Goal: Task Accomplishment & Management: Manage account settings

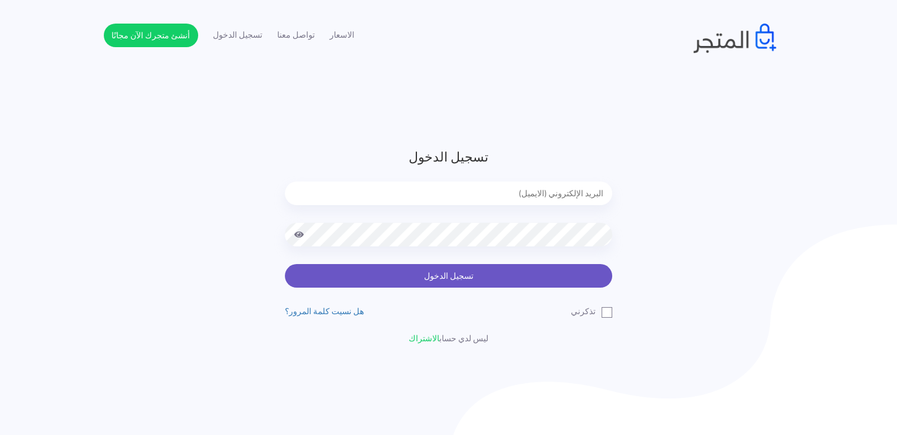
type input "noha_mae86@yahoo.com"
click at [489, 276] on button "تسجيل الدخول" at bounding box center [448, 276] width 327 height 24
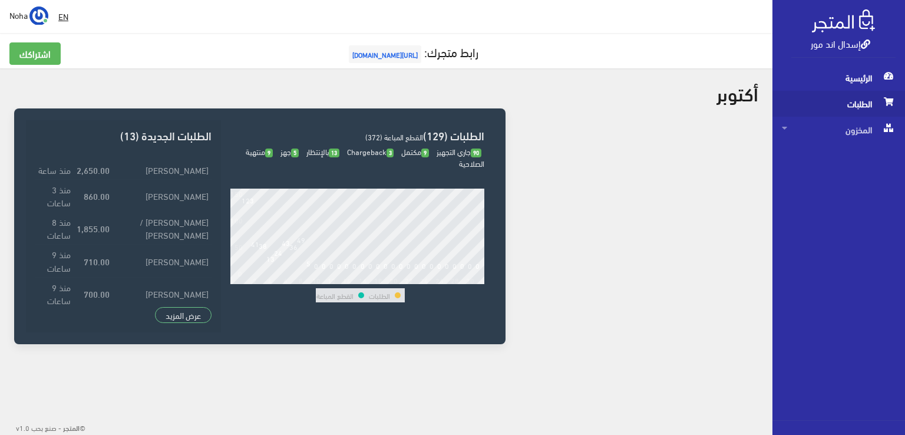
click at [849, 104] on span "الطلبات" at bounding box center [839, 104] width 114 height 26
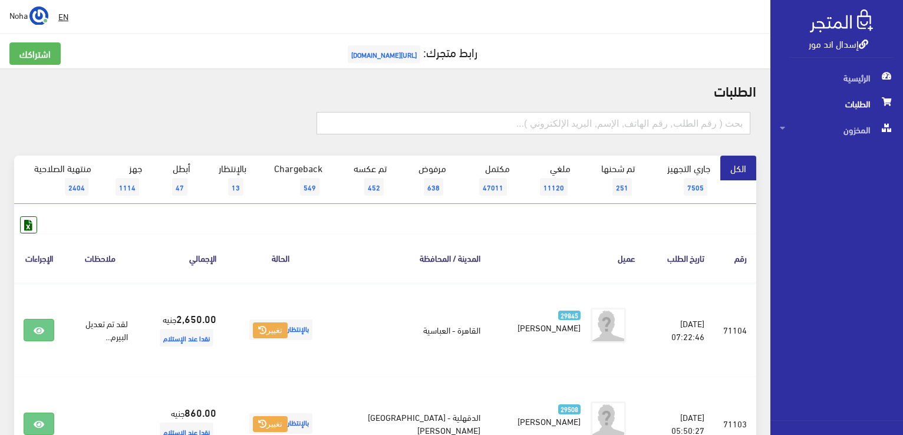
click at [625, 123] on input "text" at bounding box center [534, 123] width 434 height 22
type input "71073"
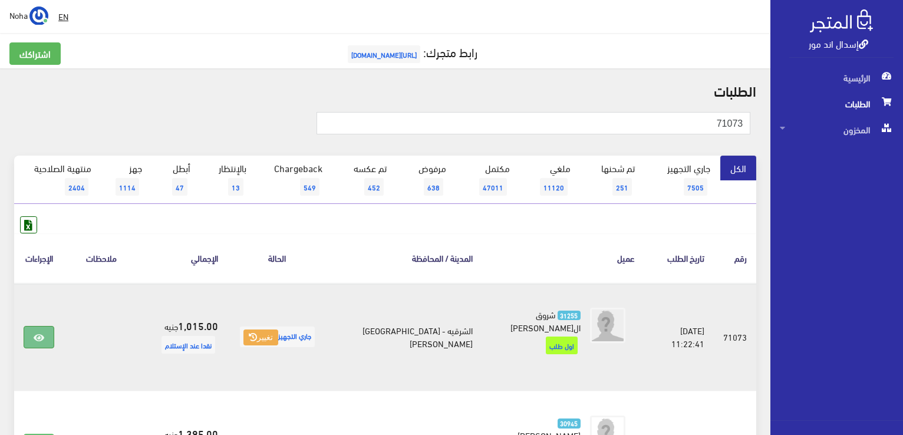
click at [35, 335] on icon at bounding box center [39, 337] width 11 height 9
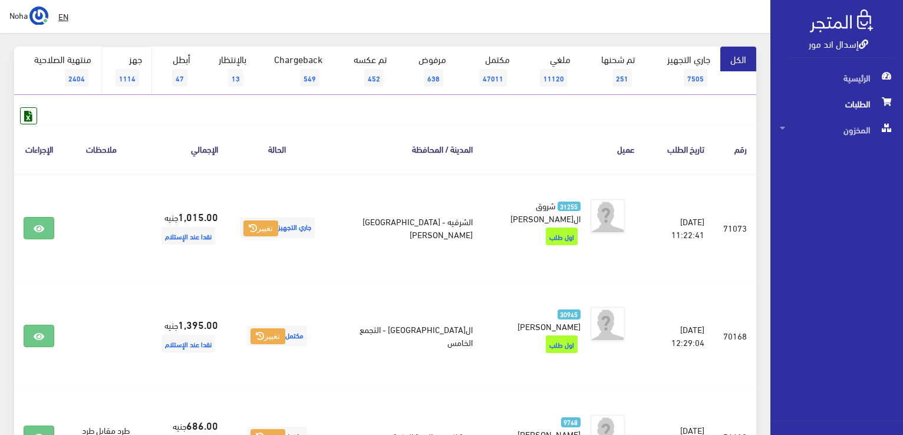
scroll to position [71, 0]
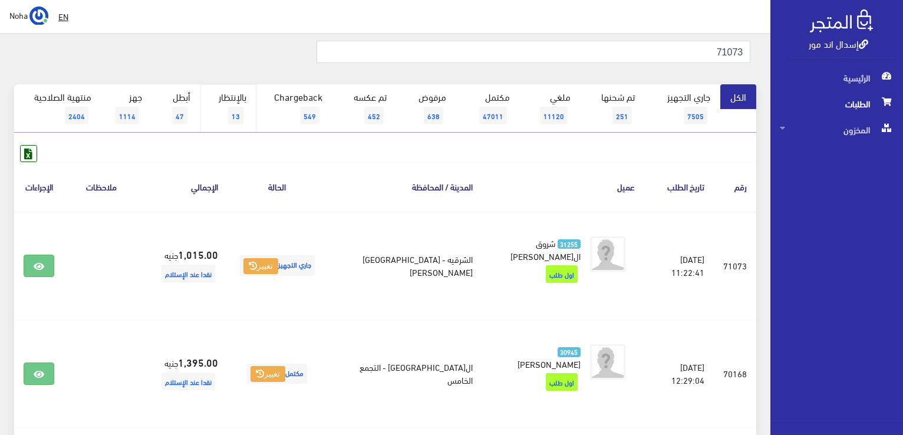
click at [228, 110] on link "بالإنتظار 13" at bounding box center [228, 108] width 56 height 48
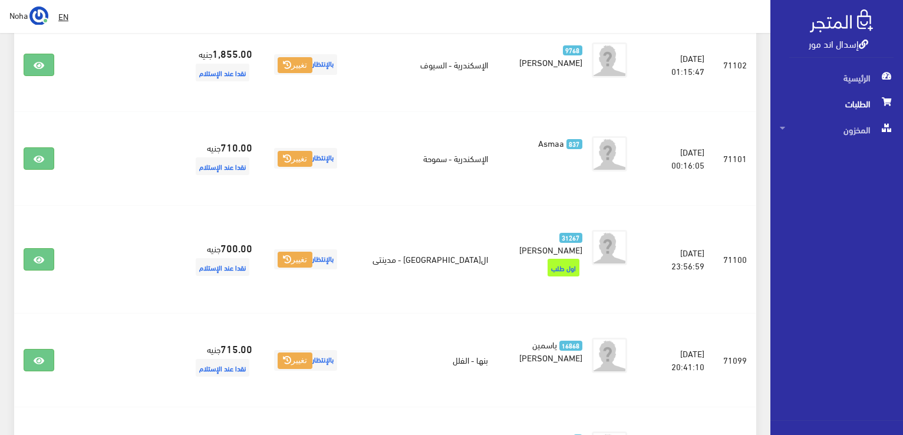
scroll to position [589, 0]
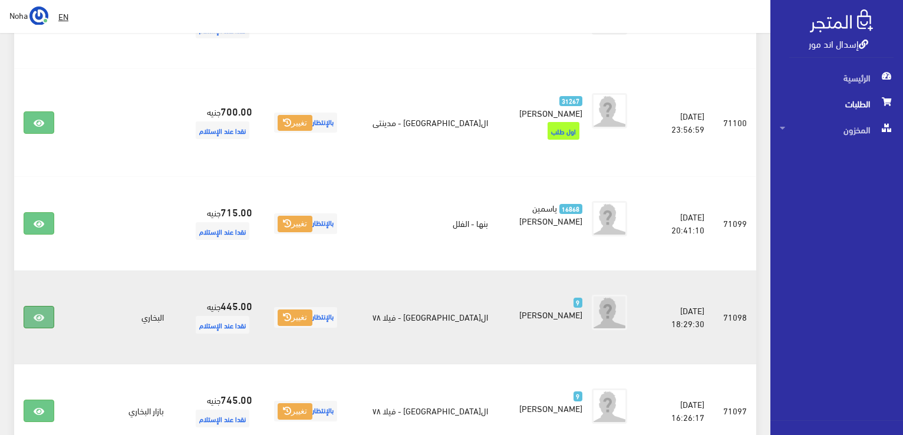
click at [44, 311] on link at bounding box center [39, 317] width 31 height 22
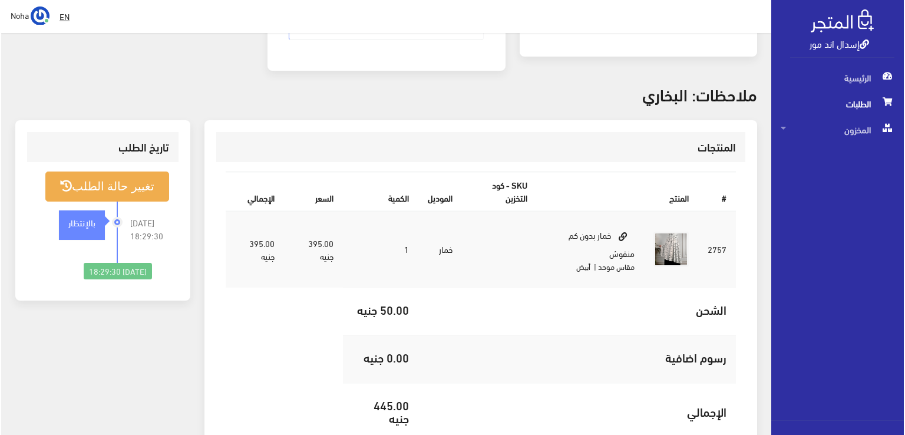
scroll to position [295, 0]
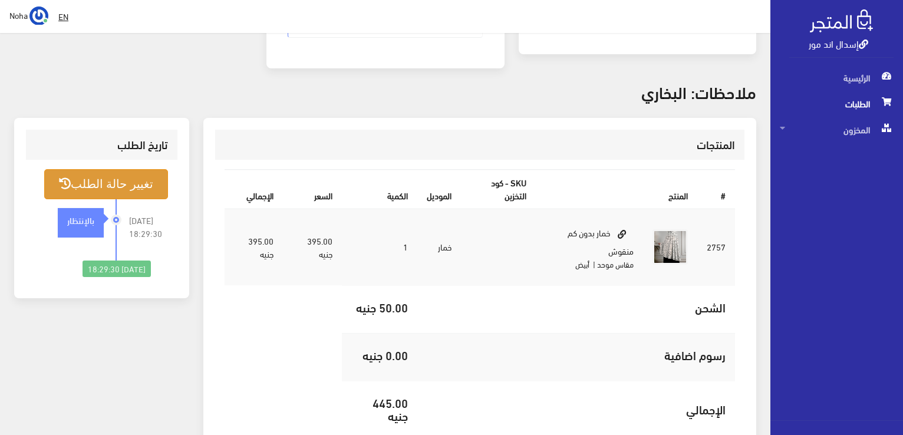
click at [142, 169] on button "تغيير حالة الطلب" at bounding box center [106, 184] width 124 height 30
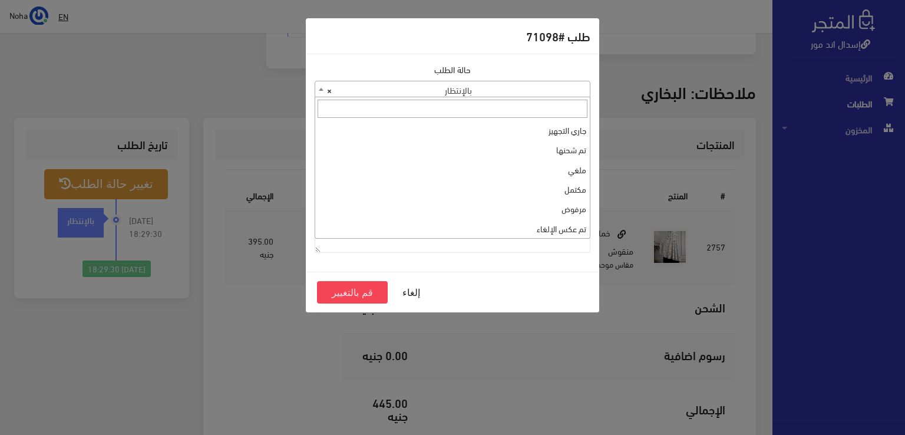
click at [321, 90] on b at bounding box center [321, 89] width 5 height 3
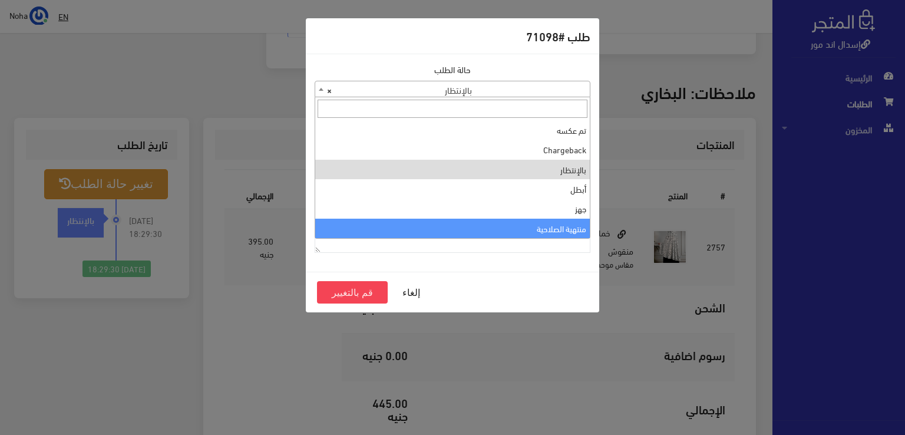
select select "14"
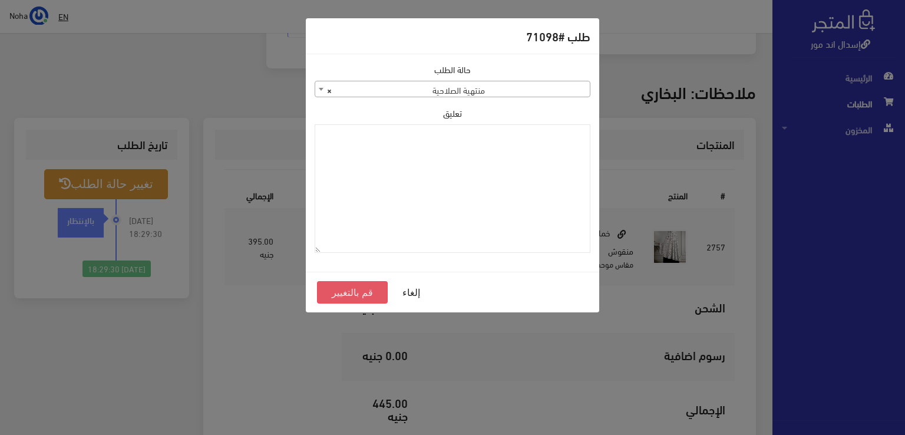
click at [360, 288] on button "قم بالتغيير" at bounding box center [352, 292] width 71 height 22
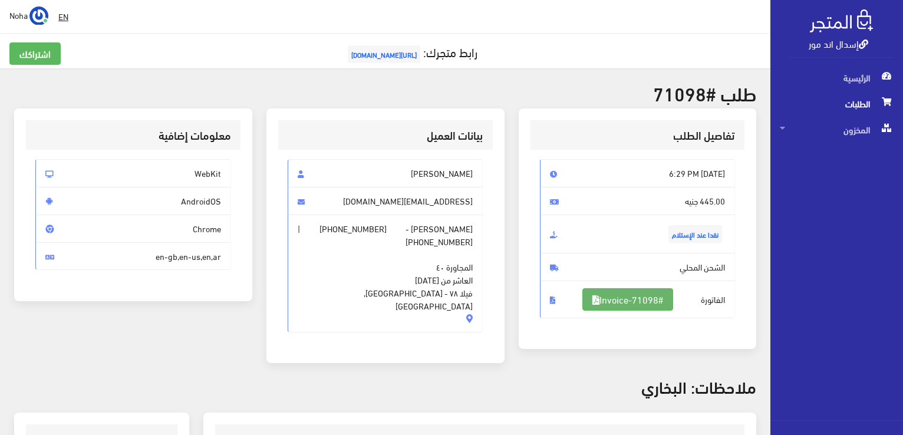
click at [647, 298] on link "#Invoice-71098" at bounding box center [627, 299] width 91 height 22
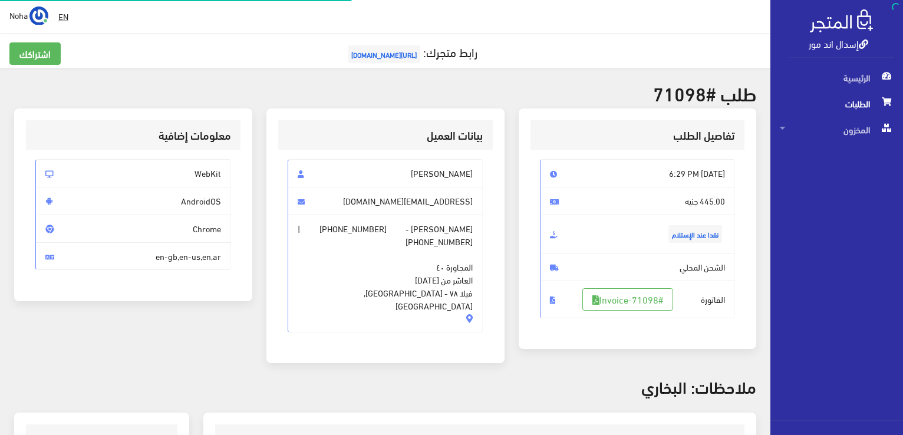
scroll to position [282, 0]
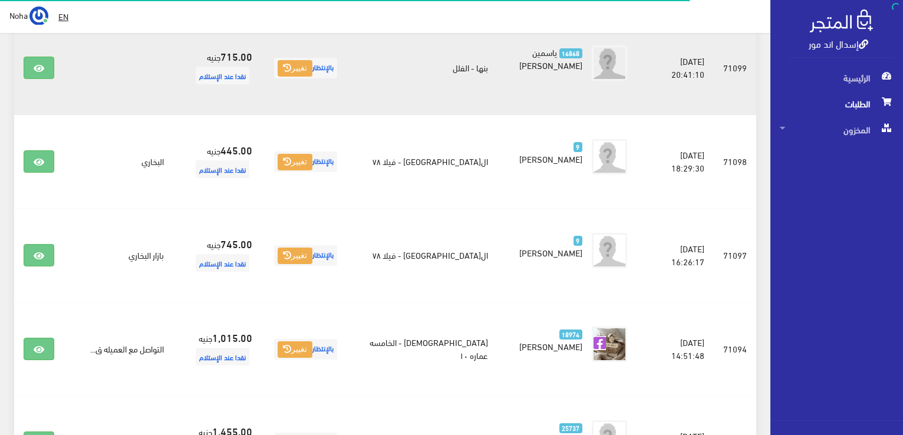
scroll to position [766, 0]
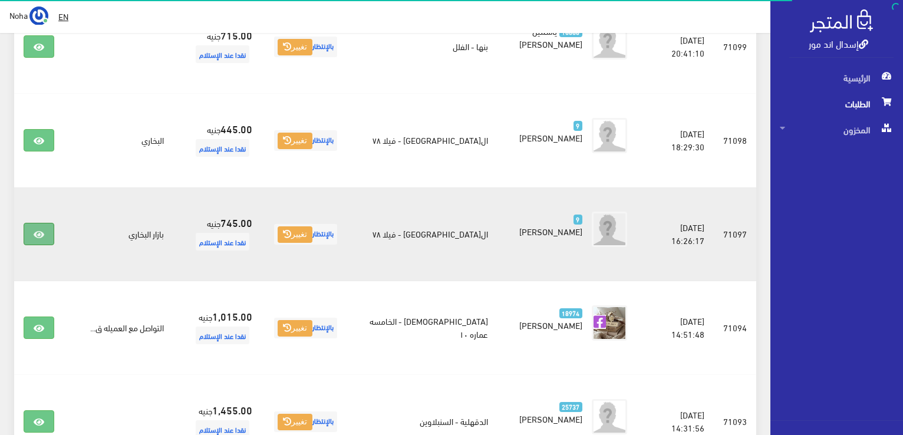
click at [38, 232] on icon at bounding box center [39, 234] width 11 height 9
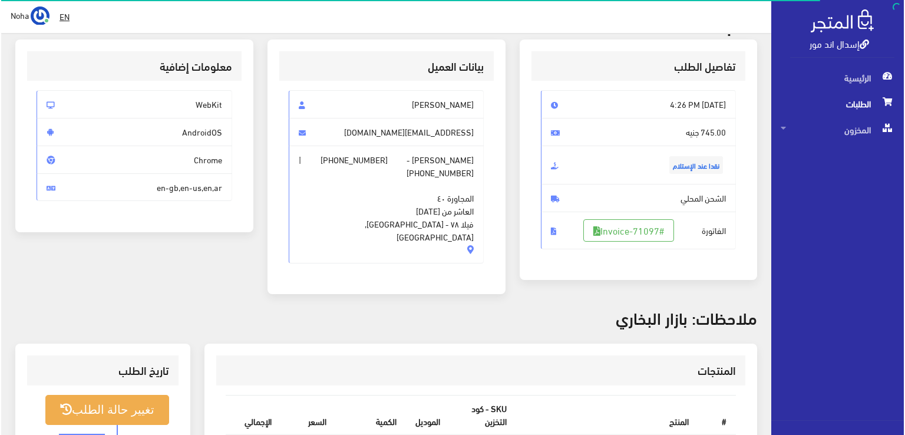
scroll to position [236, 0]
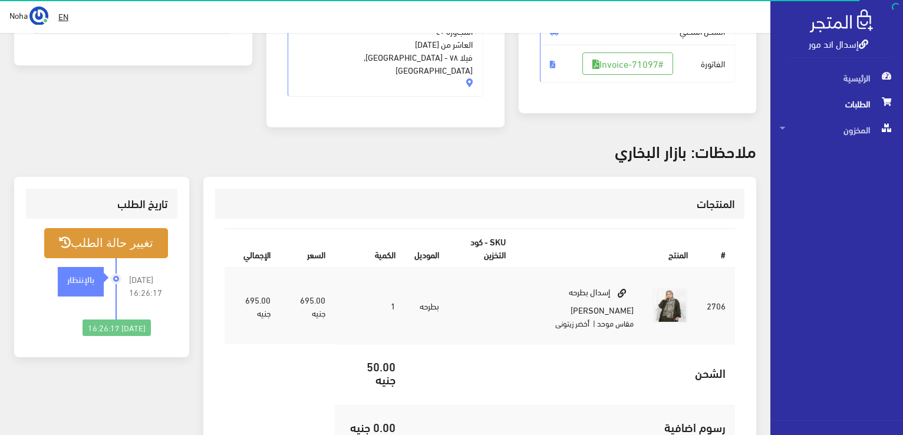
click at [128, 228] on button "تغيير حالة الطلب" at bounding box center [106, 243] width 124 height 30
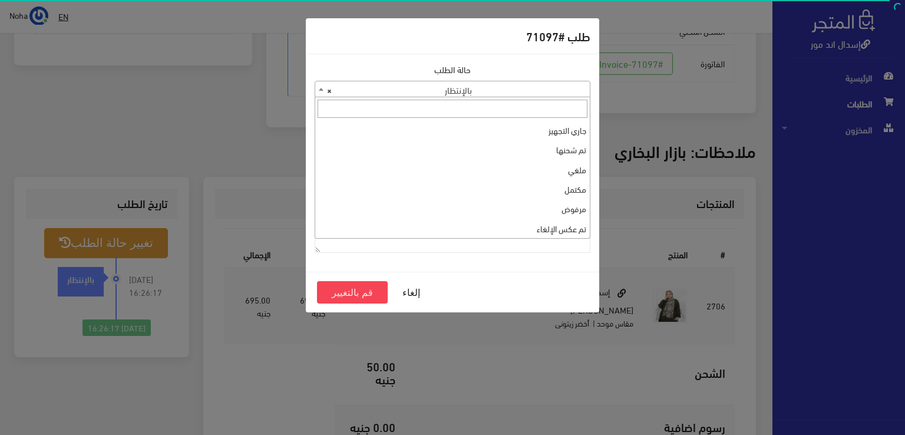
drag, startPoint x: 319, startPoint y: 87, endPoint x: 338, endPoint y: 107, distance: 28.0
click at [319, 87] on span at bounding box center [321, 88] width 12 height 15
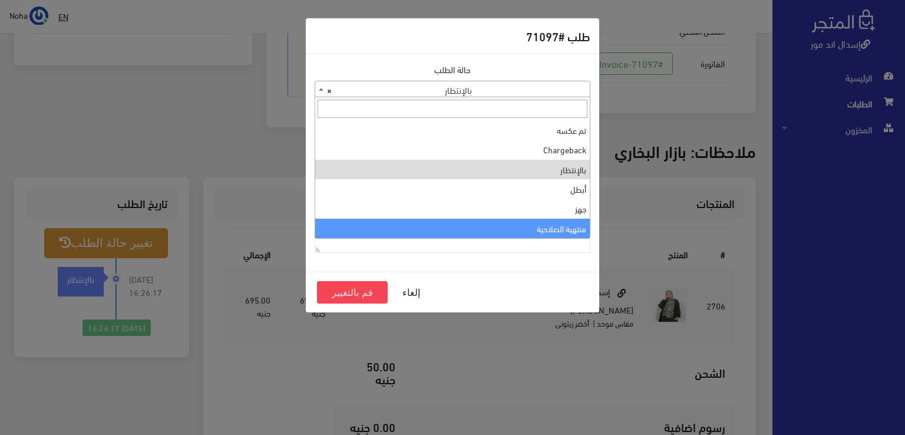
select select "14"
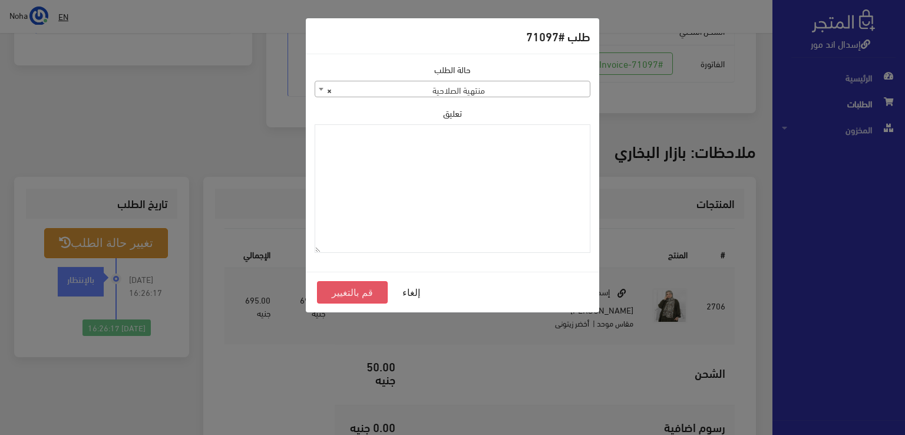
click at [351, 291] on button "قم بالتغيير" at bounding box center [352, 292] width 71 height 22
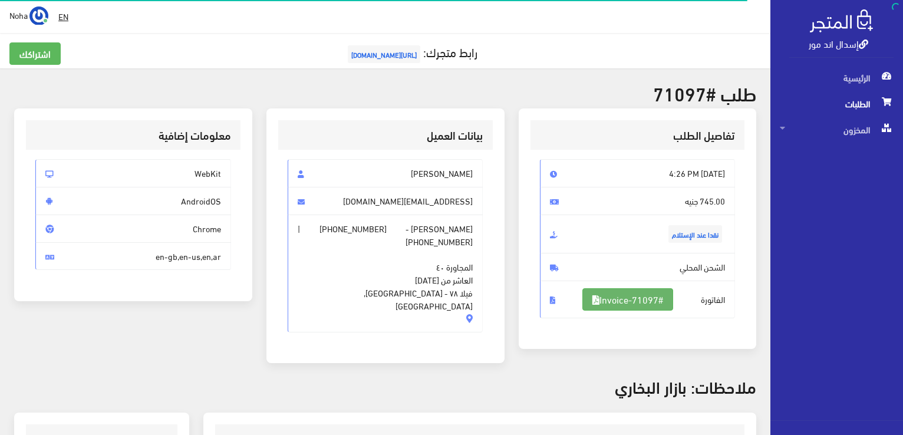
click at [645, 295] on link "#Invoice-71097" at bounding box center [627, 299] width 91 height 22
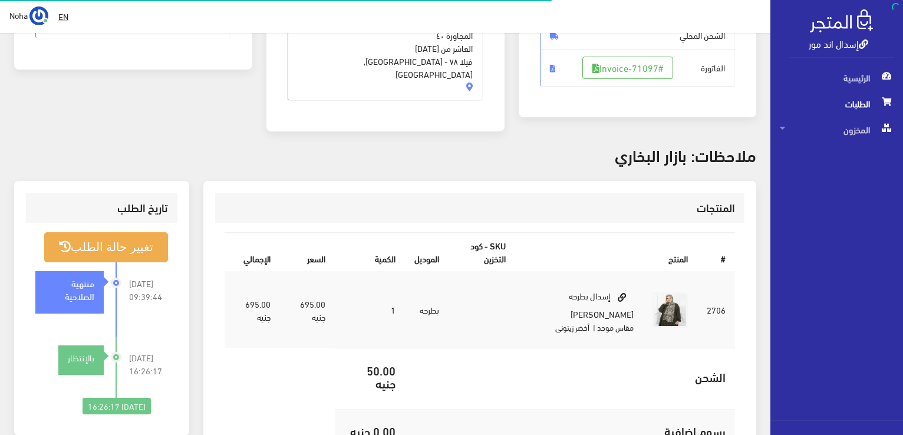
scroll to position [232, 0]
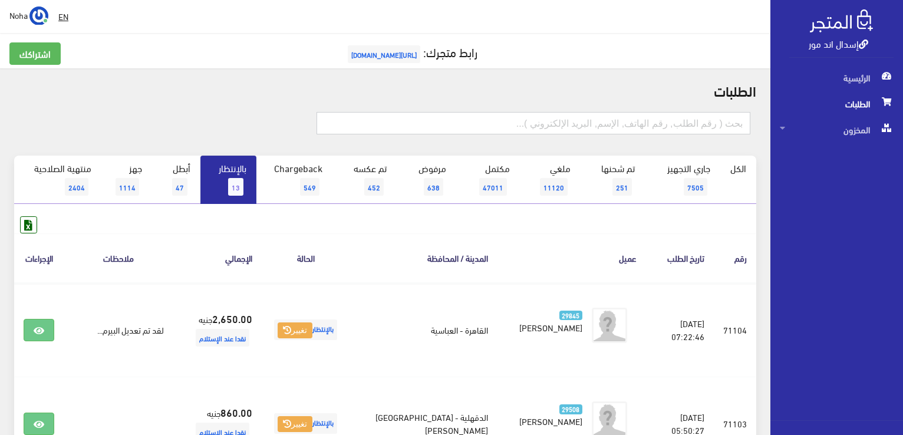
click at [653, 120] on input "text" at bounding box center [534, 123] width 434 height 22
type input "01002827016"
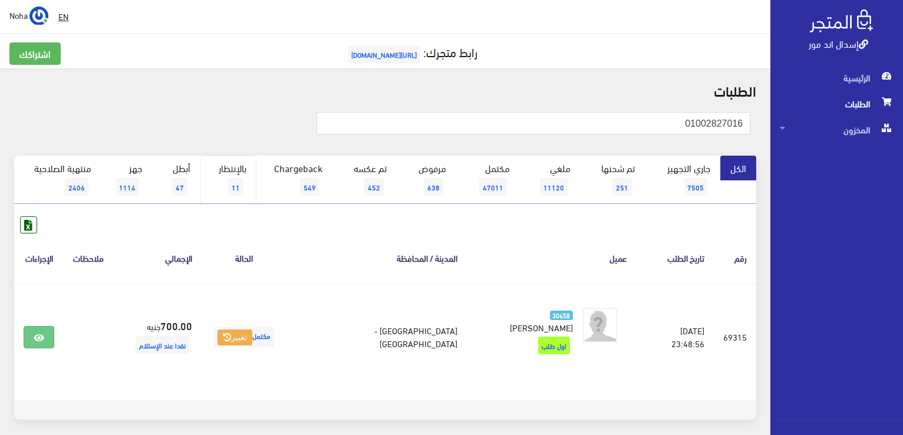
click at [242, 183] on span "11" at bounding box center [235, 187] width 15 height 18
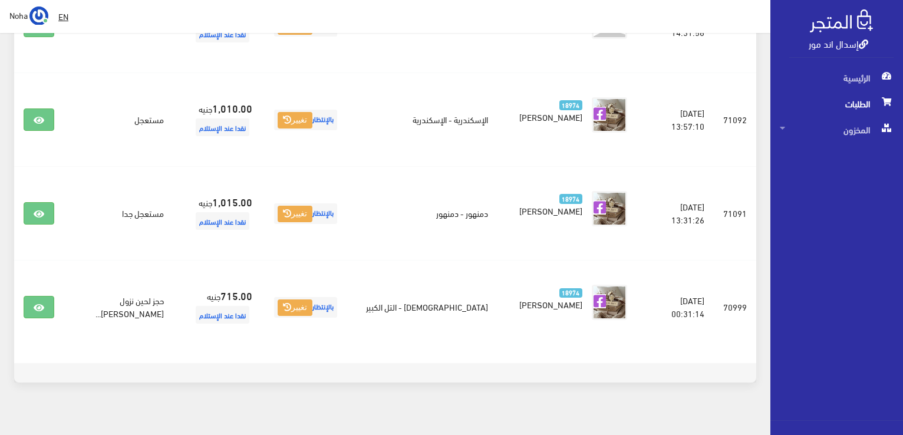
scroll to position [986, 0]
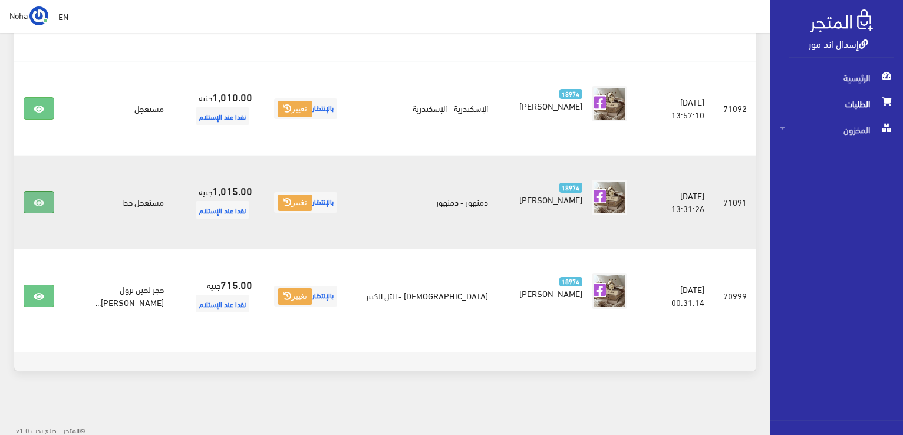
click at [44, 199] on link at bounding box center [39, 202] width 31 height 22
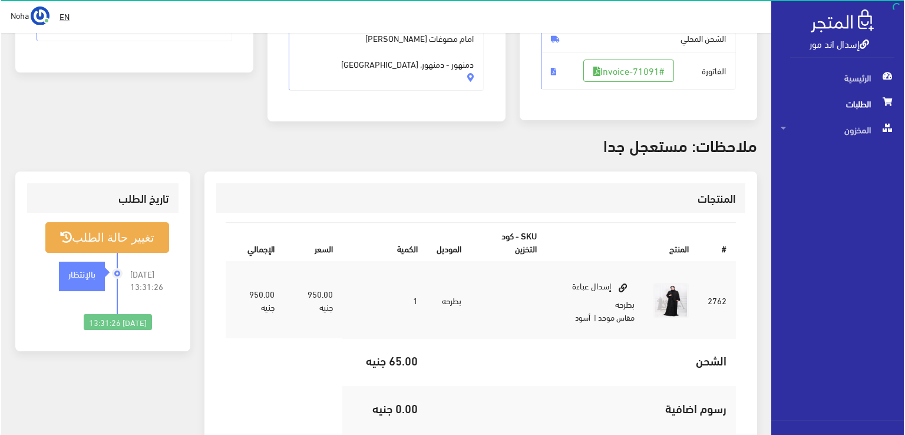
scroll to position [295, 0]
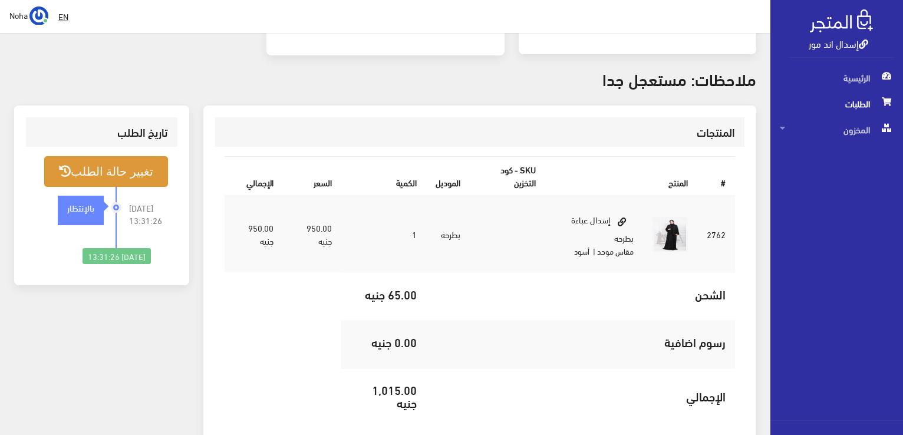
click at [86, 167] on button "تغيير حالة الطلب" at bounding box center [106, 171] width 124 height 30
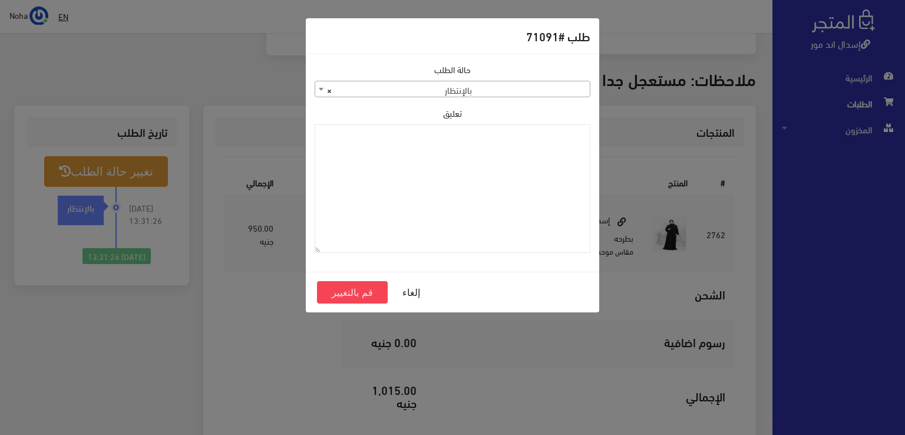
click at [317, 90] on span at bounding box center [321, 88] width 12 height 15
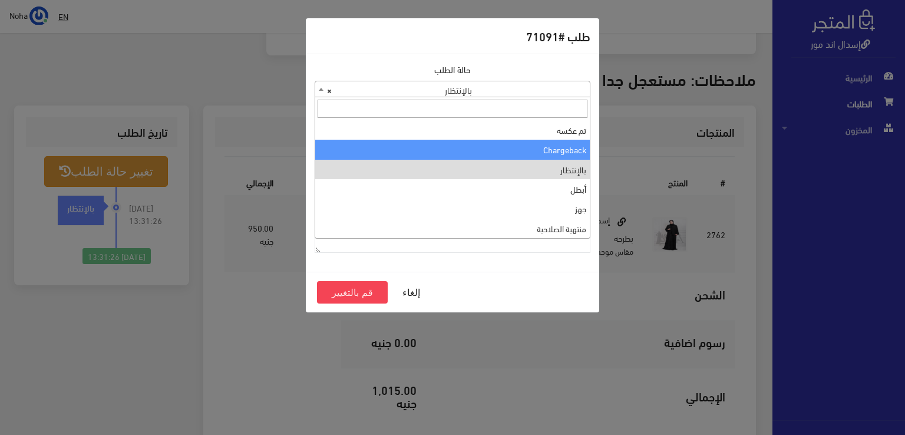
scroll to position [0, 0]
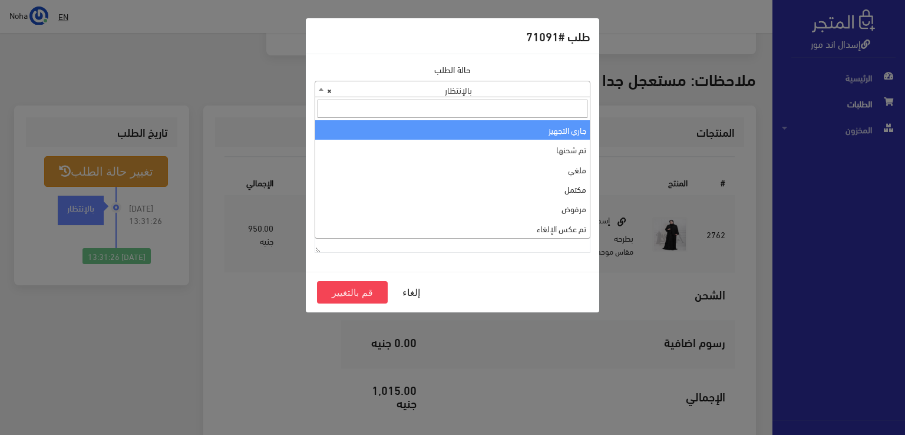
select select "1"
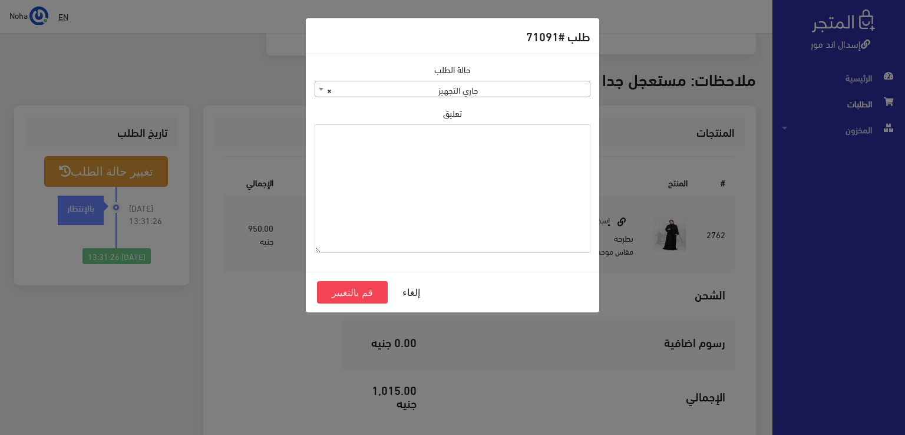
drag, startPoint x: 552, startPoint y: 151, endPoint x: 468, endPoint y: 161, distance: 84.2
click at [468, 161] on textarea "تعليق" at bounding box center [453, 188] width 276 height 129
drag, startPoint x: 546, startPoint y: 134, endPoint x: 603, endPoint y: 136, distance: 56.6
click at [603, 136] on div "طلب #71091 حالة الطلب جاري التجهيز تم شحنها ملغي مكتمل مرفوض تم عكس الإلغاء فشل…" at bounding box center [452, 217] width 905 height 435
type textarea "1131883"
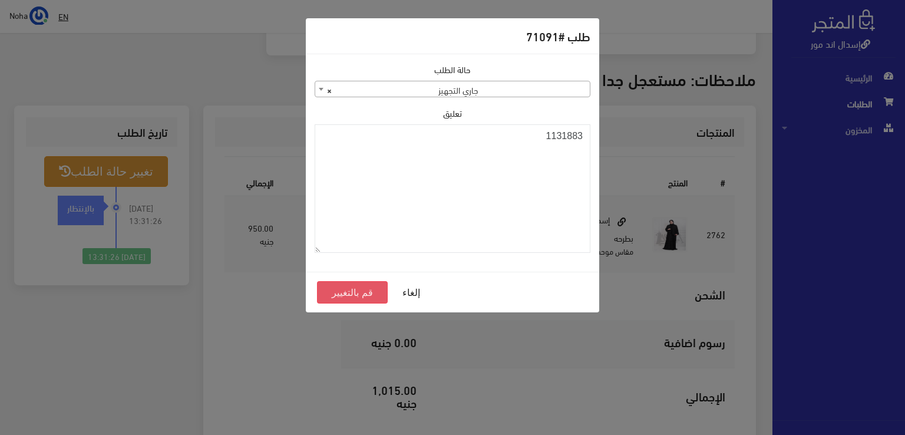
click at [358, 287] on button "قم بالتغيير" at bounding box center [352, 292] width 71 height 22
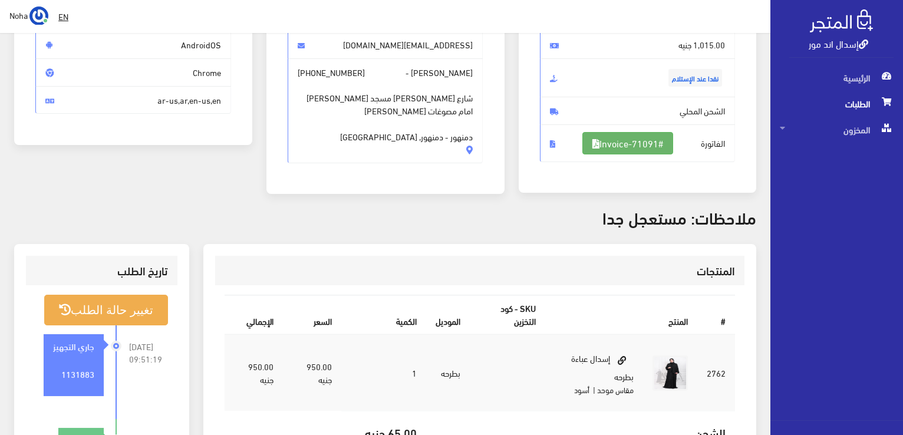
scroll to position [177, 0]
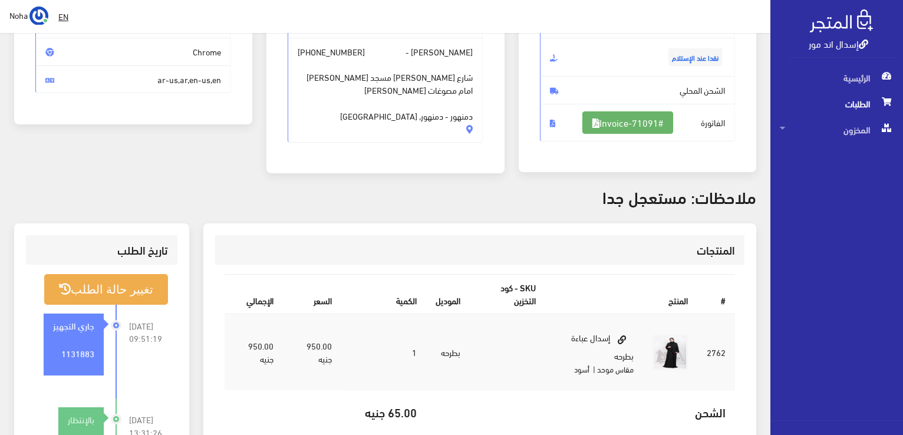
click at [645, 120] on link "#Invoice-71091" at bounding box center [627, 122] width 91 height 22
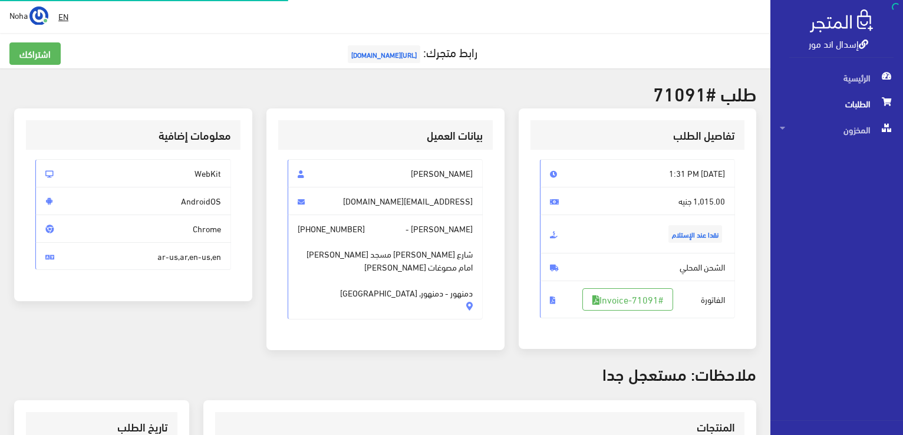
scroll to position [282, 0]
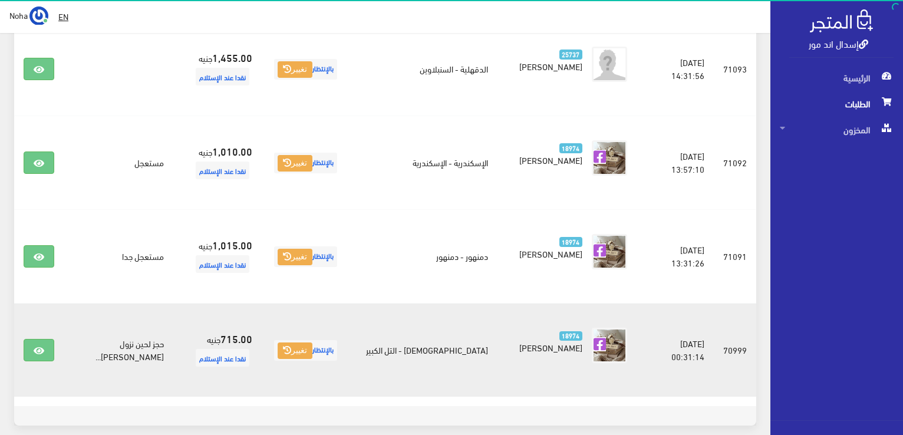
scroll to position [868, 0]
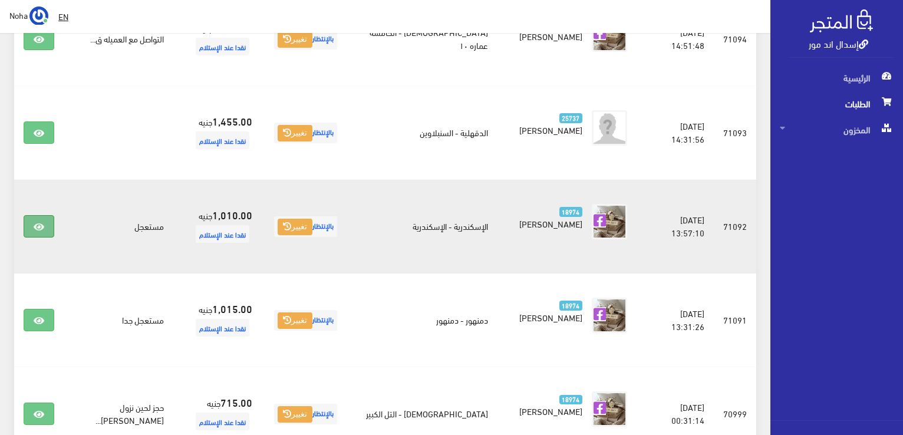
click at [40, 227] on icon at bounding box center [39, 226] width 11 height 9
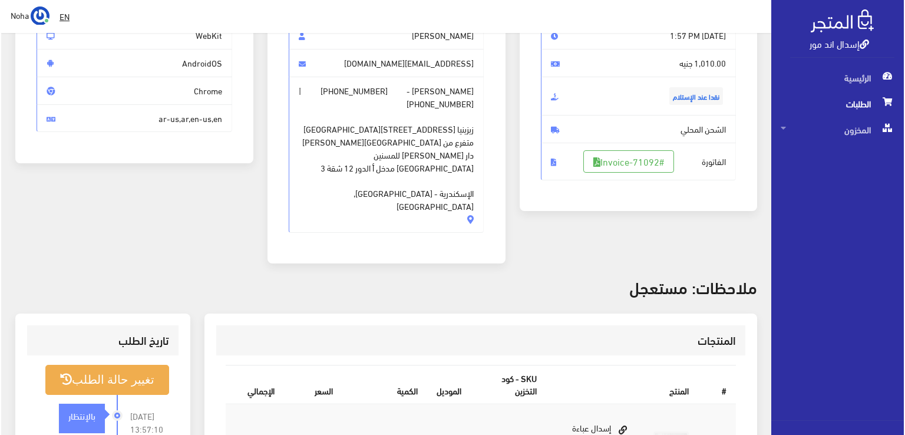
scroll to position [177, 0]
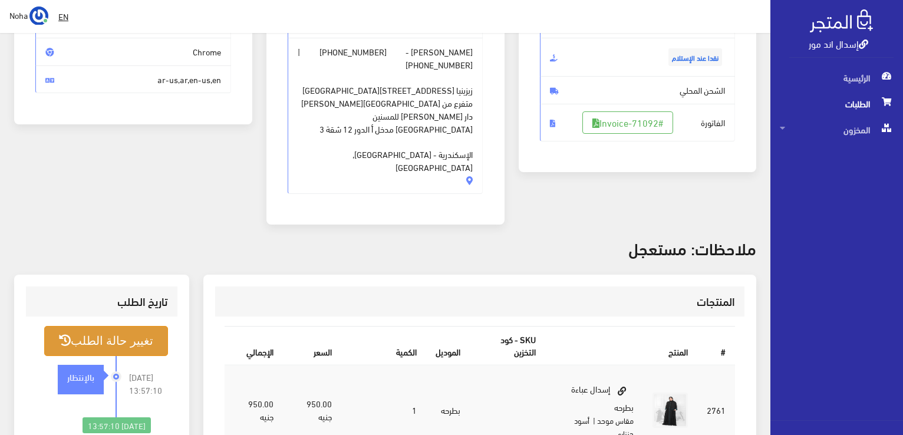
click at [116, 326] on button "تغيير حالة الطلب" at bounding box center [106, 341] width 124 height 30
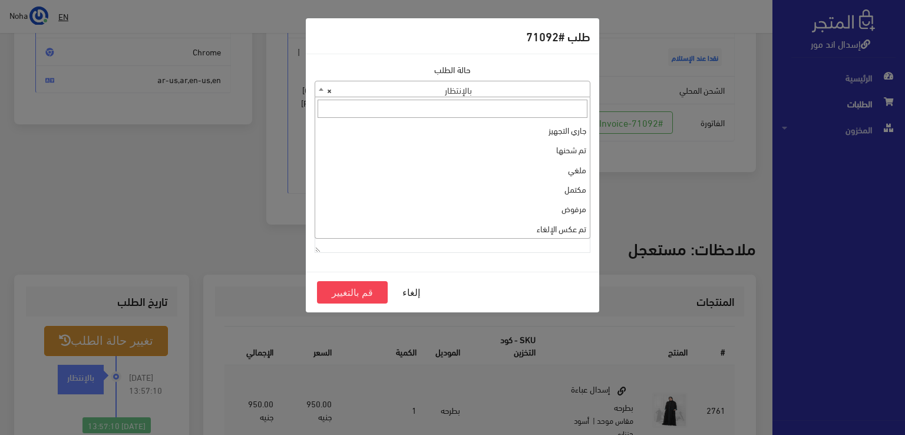
click at [319, 88] on b at bounding box center [321, 89] width 5 height 3
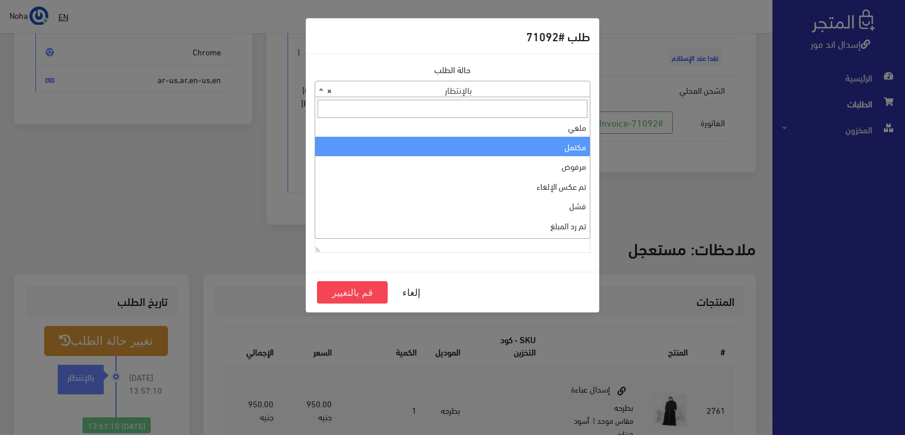
scroll to position [0, 0]
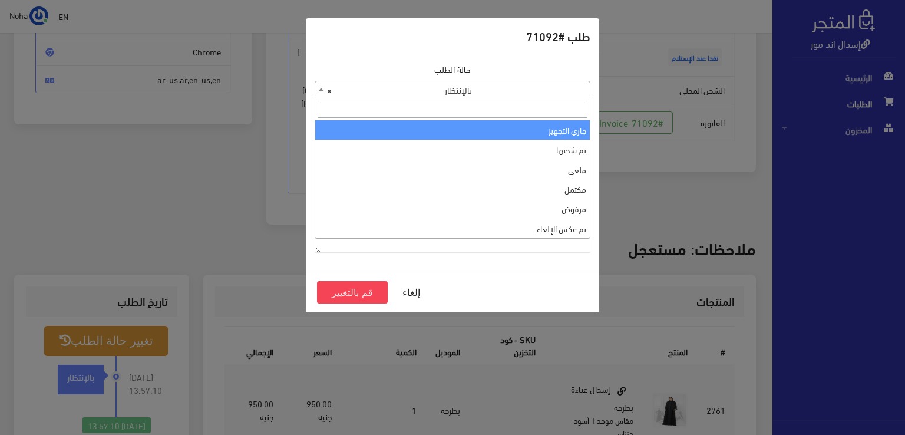
select select "1"
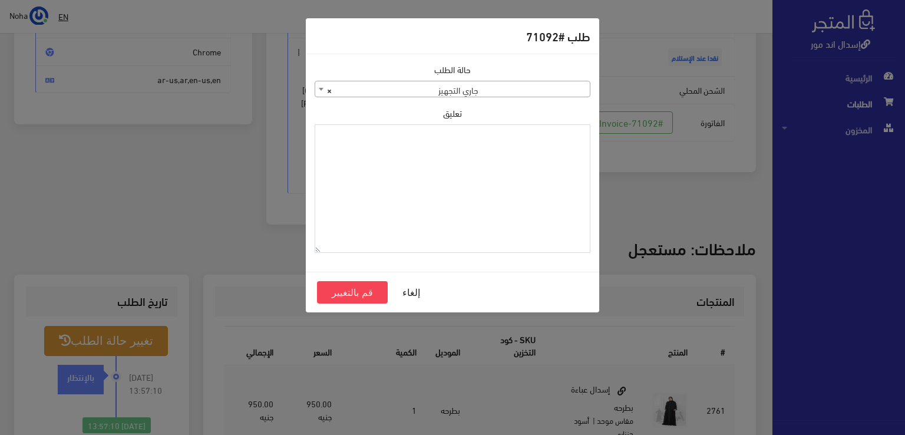
paste textarea "1131883"
type textarea "1131883"
click at [356, 289] on button "قم بالتغيير" at bounding box center [352, 292] width 71 height 22
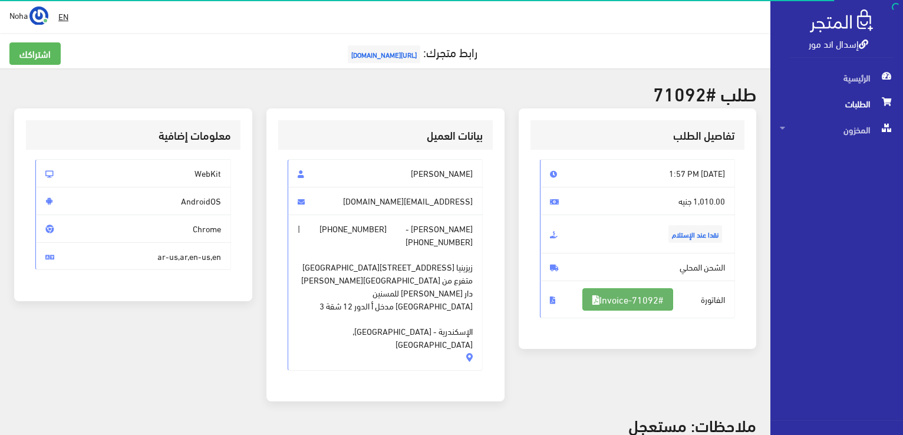
click at [622, 298] on link "#Invoice-71092" at bounding box center [627, 299] width 91 height 22
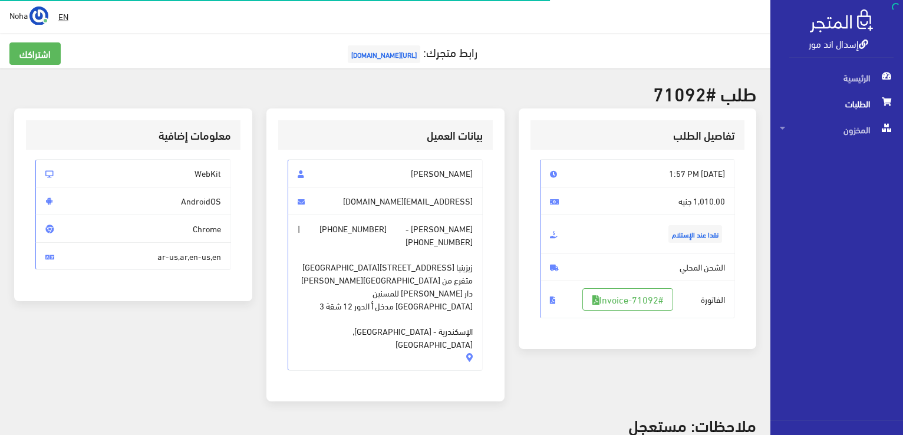
scroll to position [169, 0]
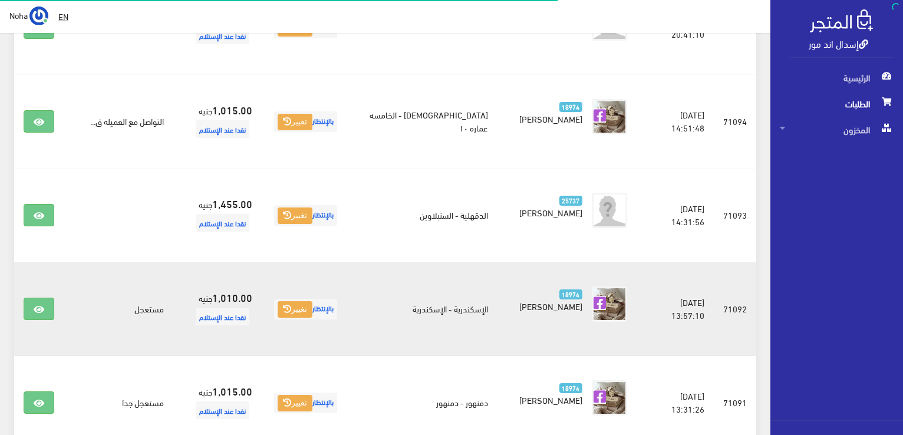
scroll to position [750, 0]
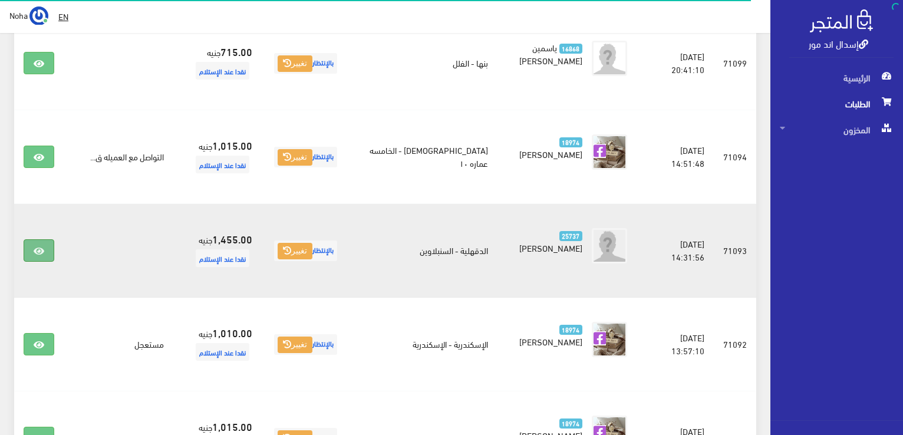
click at [37, 249] on icon at bounding box center [39, 250] width 11 height 9
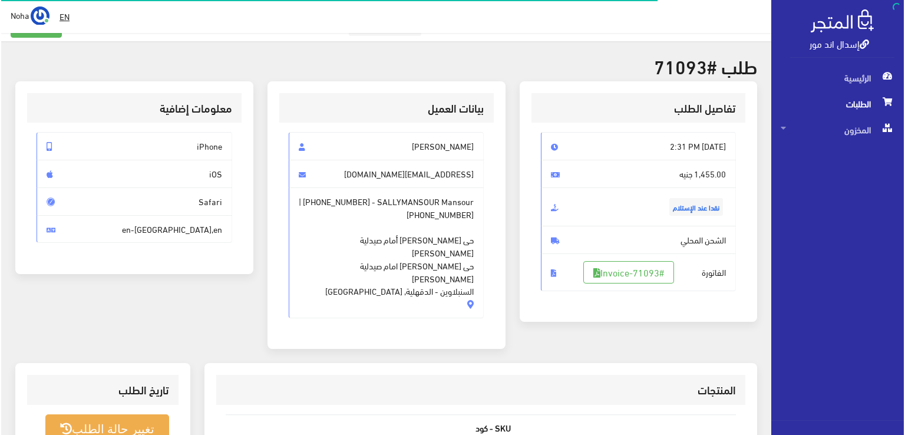
scroll to position [236, 0]
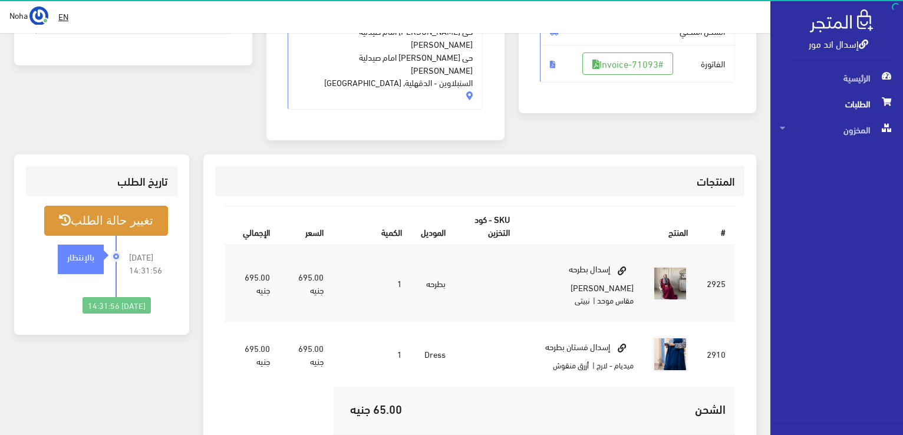
click at [134, 206] on button "تغيير حالة الطلب" at bounding box center [106, 221] width 124 height 30
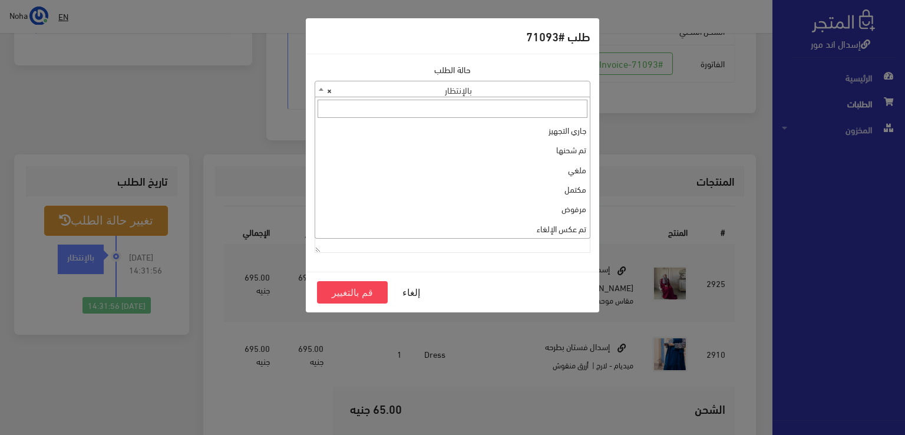
click at [318, 90] on span at bounding box center [321, 88] width 12 height 15
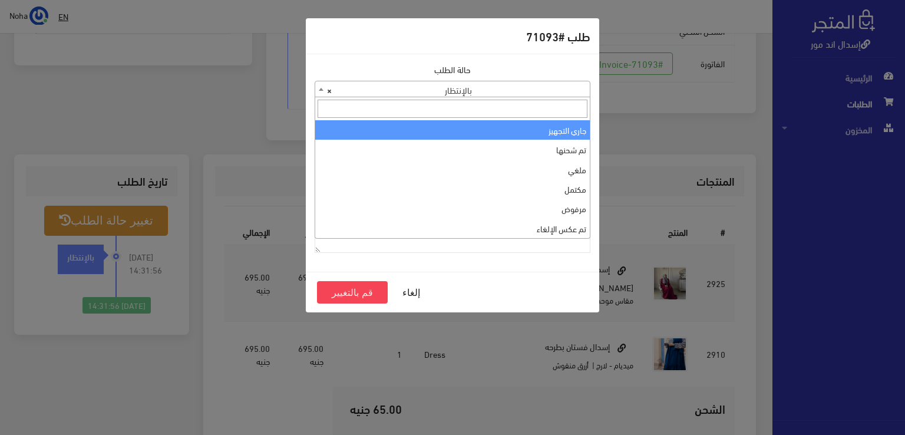
select select "1"
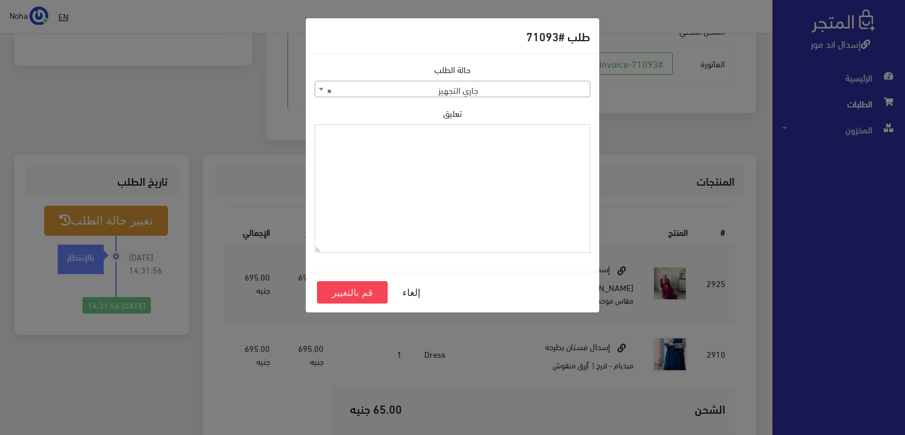
paste textarea "1131883"
type textarea "1131883"
click at [364, 286] on button "قم بالتغيير" at bounding box center [352, 292] width 71 height 22
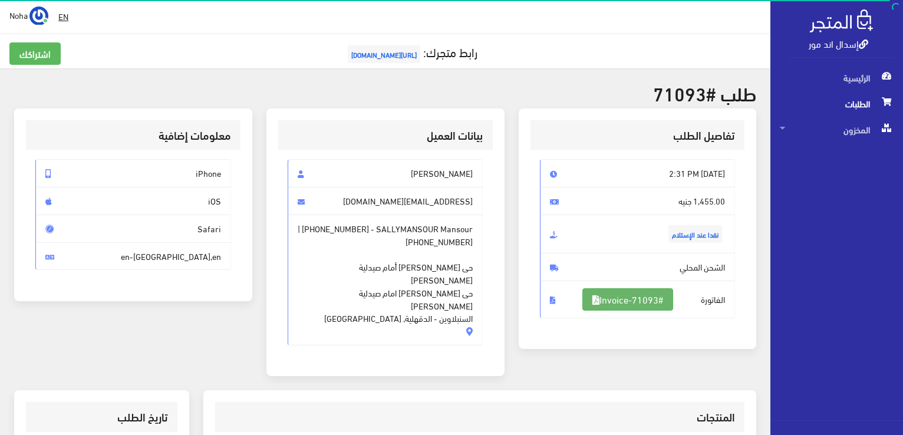
click at [624, 298] on link "#Invoice-71093" at bounding box center [627, 299] width 91 height 22
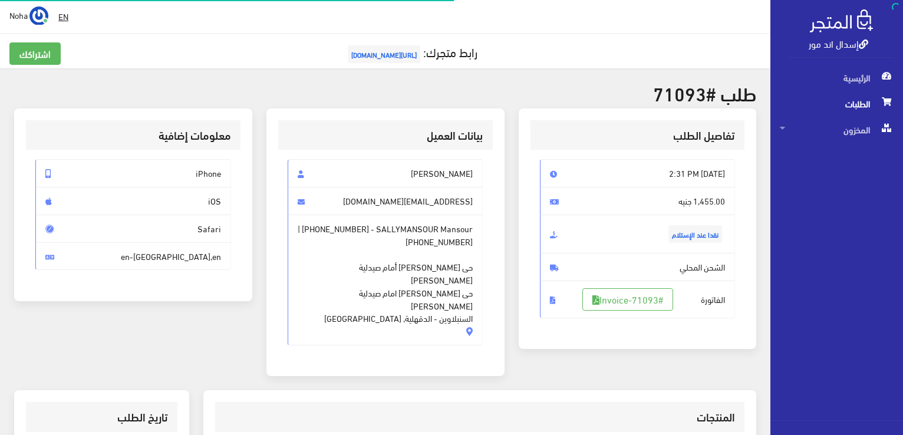
scroll to position [232, 0]
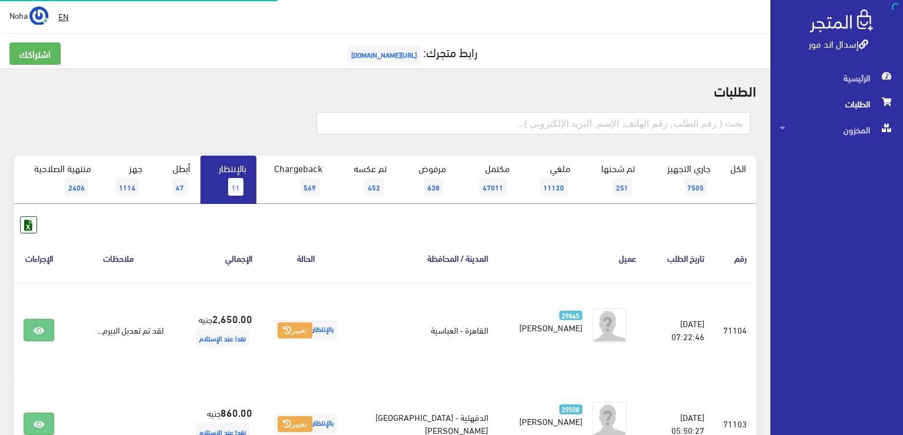
scroll to position [750, 0]
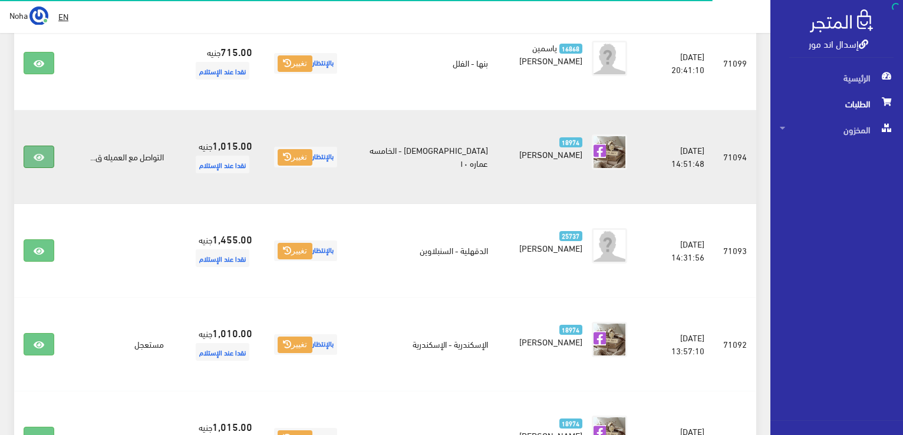
click icon
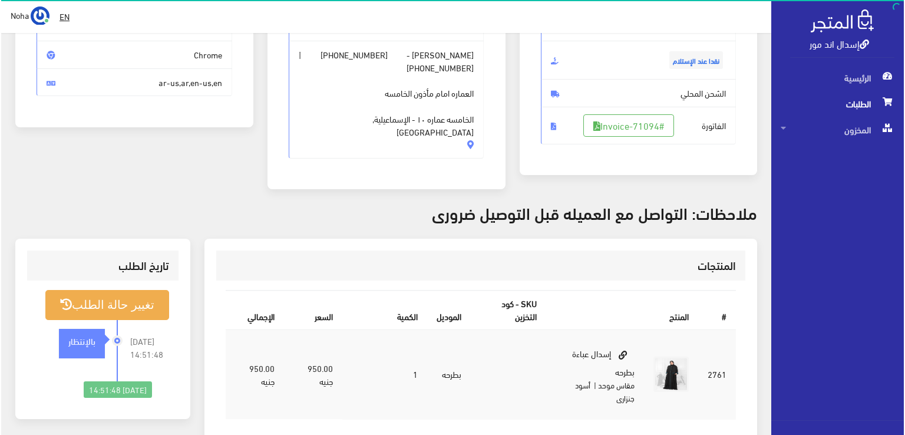
scroll to position [177, 0]
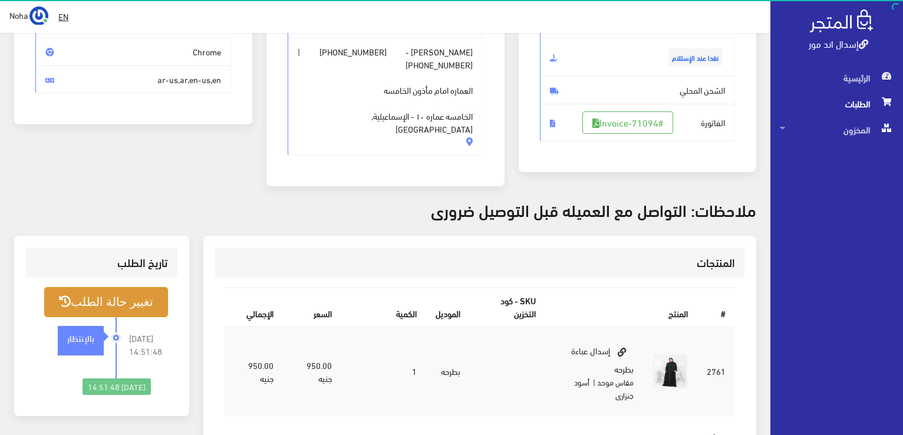
click at [126, 287] on button "تغيير حالة الطلب" at bounding box center [106, 302] width 124 height 30
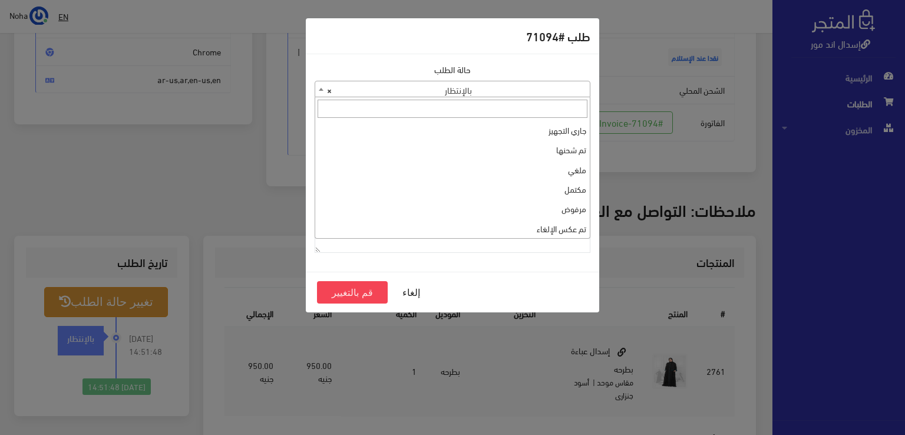
click at [321, 91] on span at bounding box center [321, 88] width 12 height 15
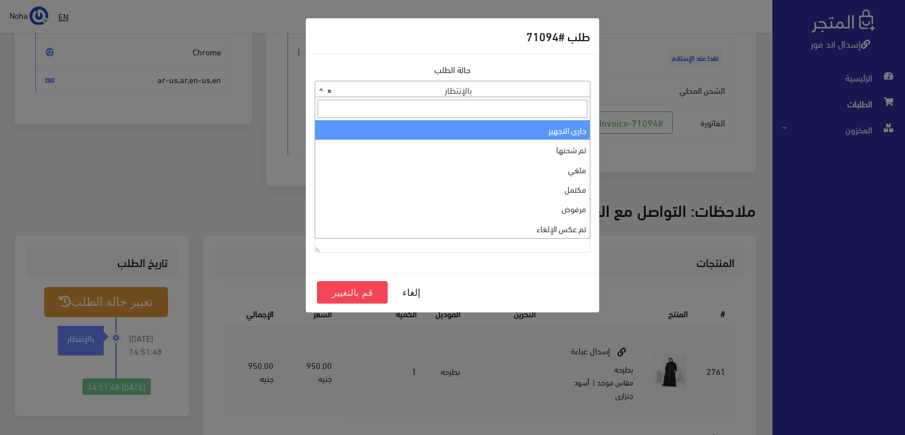
select select "1"
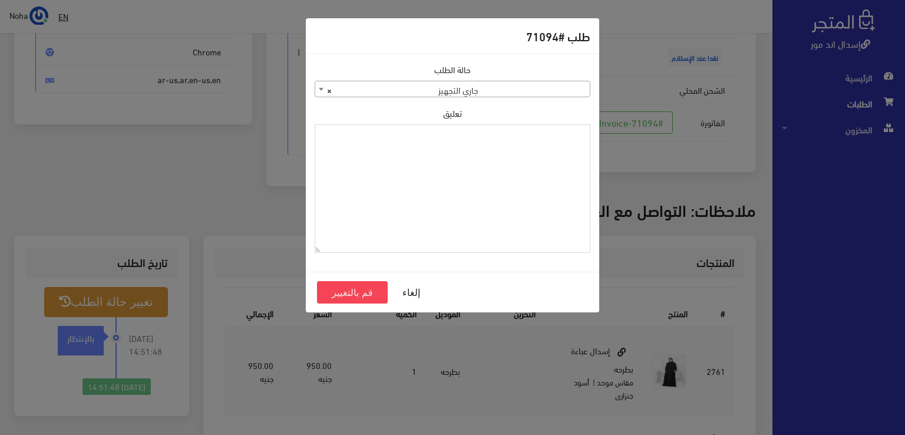
paste textarea "1131883"
type textarea "1131883"
click at [362, 293] on button "قم بالتغيير" at bounding box center [352, 292] width 71 height 22
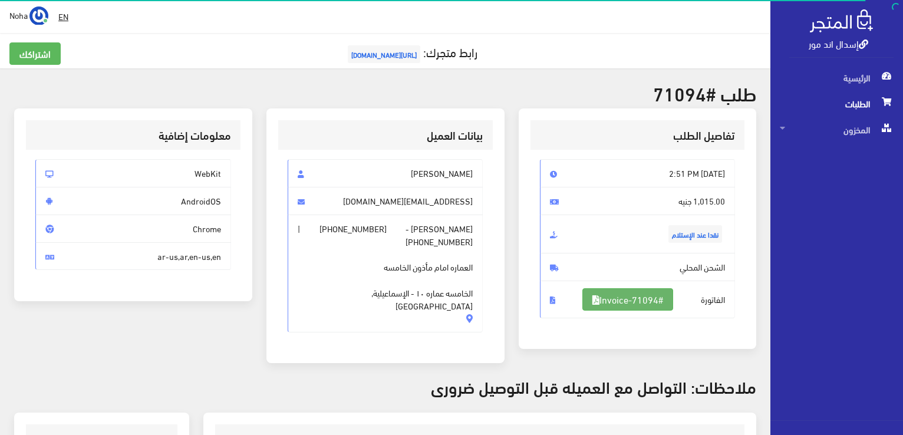
click at [659, 298] on link "#Invoice-71094" at bounding box center [627, 299] width 91 height 22
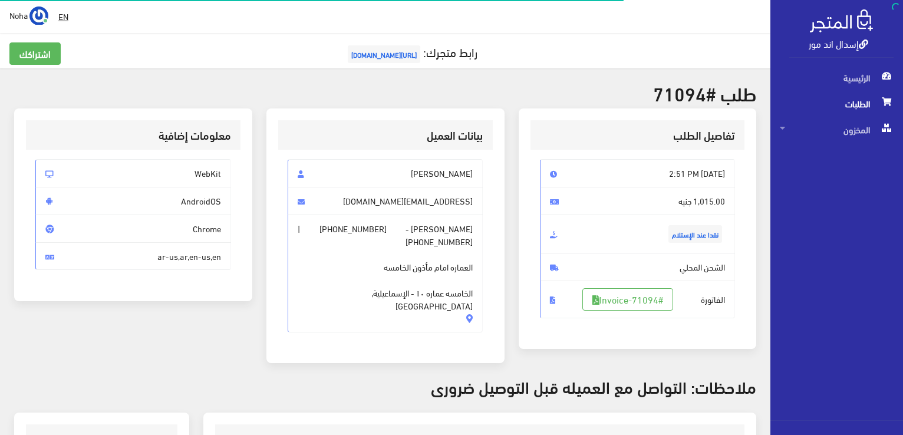
scroll to position [169, 0]
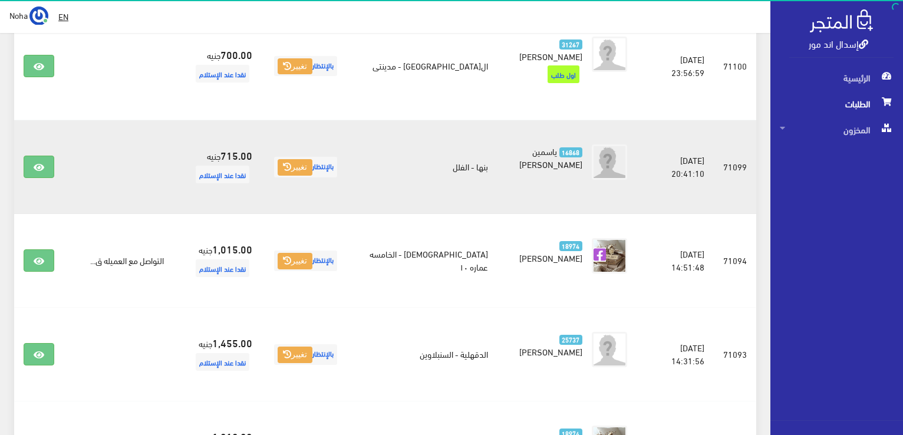
scroll to position [632, 0]
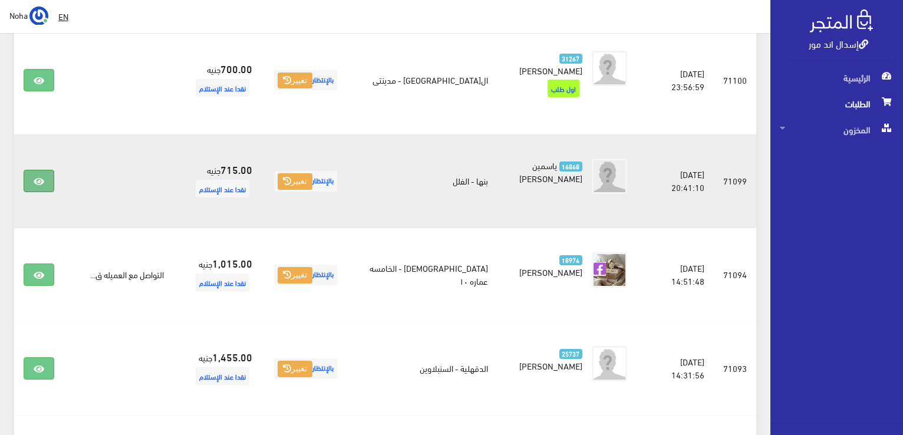
click at [36, 177] on icon at bounding box center [39, 181] width 11 height 9
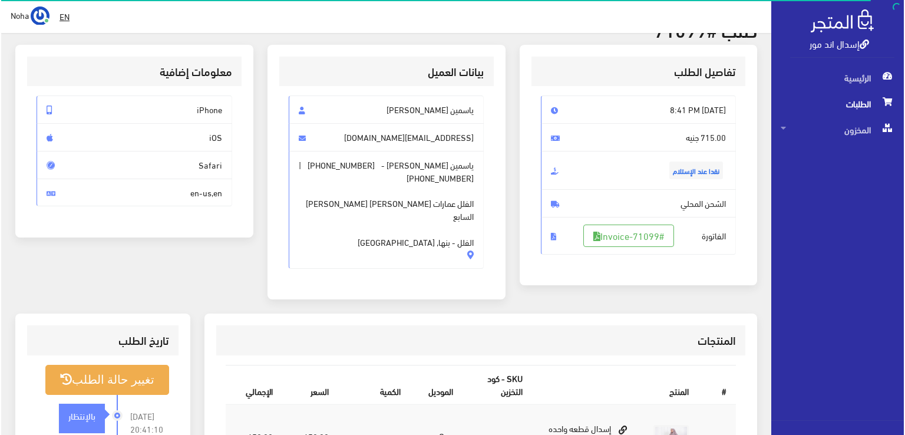
scroll to position [118, 0]
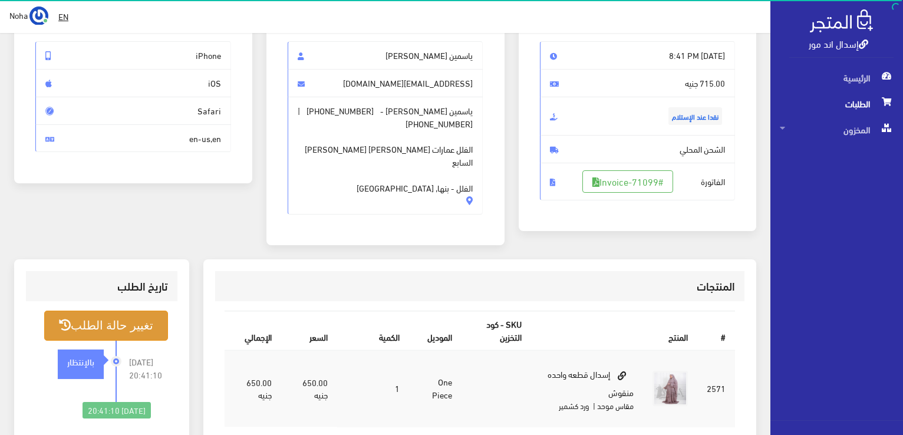
click at [118, 314] on button "تغيير حالة الطلب" at bounding box center [106, 326] width 124 height 30
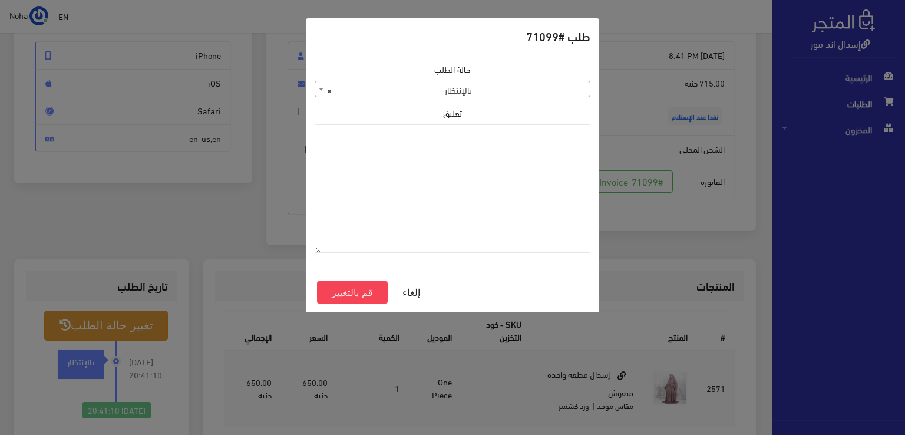
click at [318, 88] on span at bounding box center [321, 88] width 12 height 15
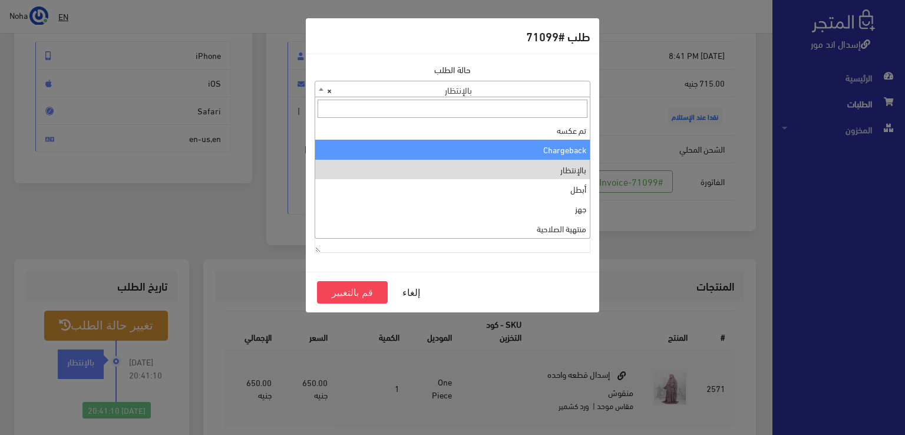
scroll to position [0, 0]
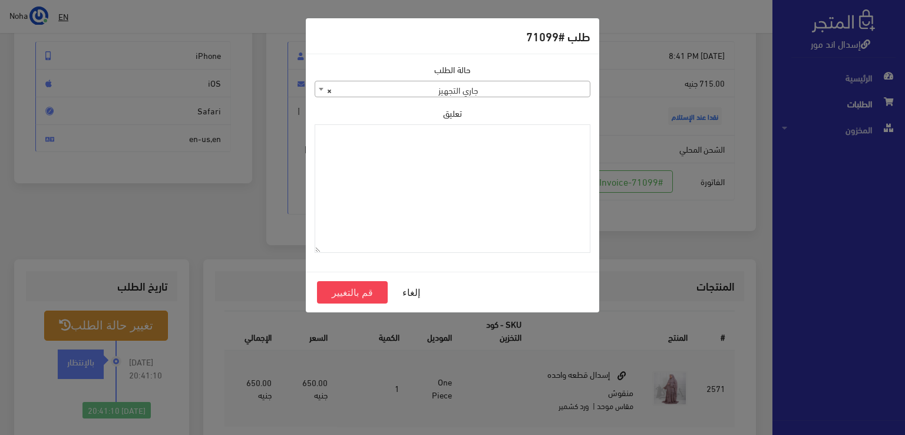
select select "1"
paste textarea "1131883"
type textarea "1131883"
click at [358, 290] on button "قم بالتغيير" at bounding box center [352, 292] width 71 height 22
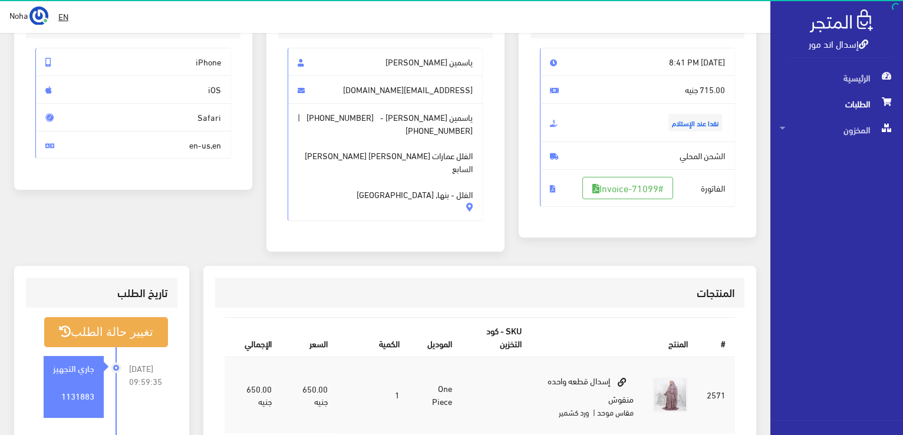
scroll to position [118, 0]
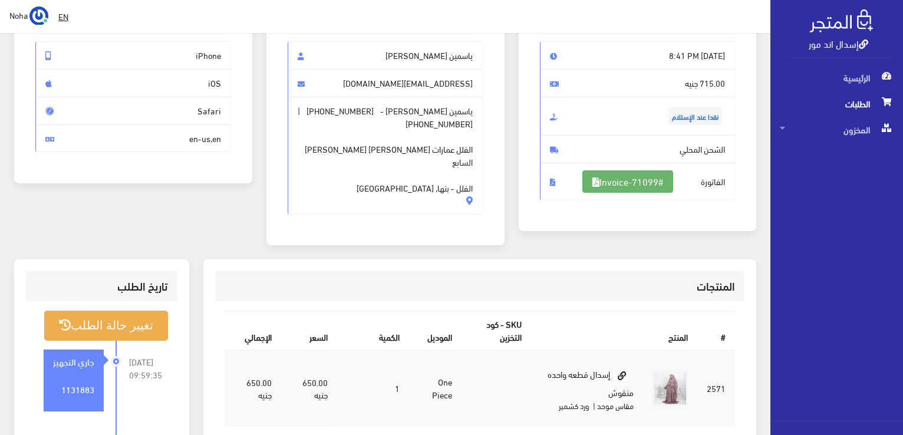
click at [637, 183] on link "#Invoice-71099" at bounding box center [627, 181] width 91 height 22
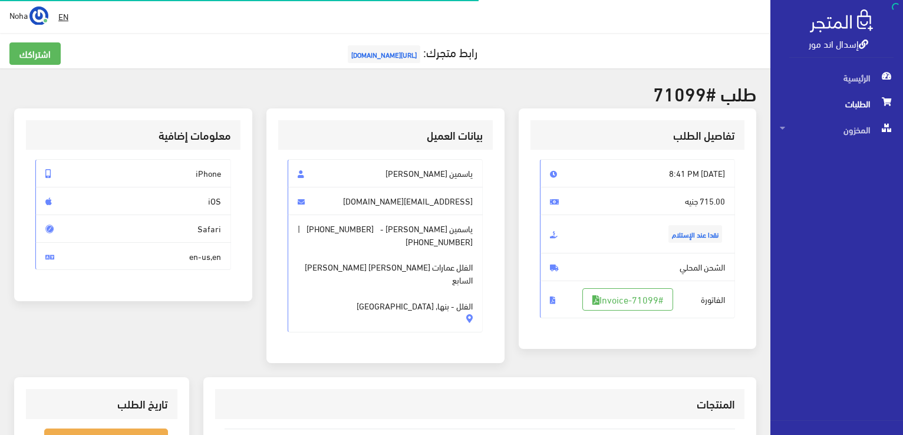
scroll to position [118, 0]
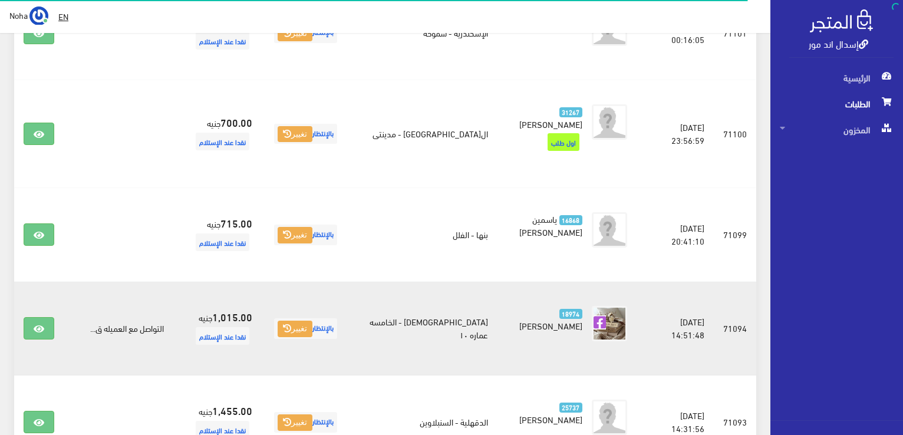
scroll to position [514, 0]
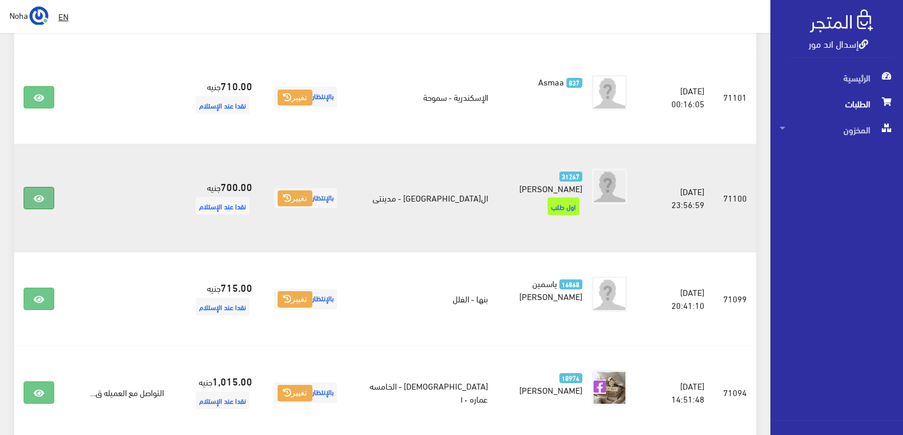
click at [32, 196] on link at bounding box center [39, 198] width 31 height 22
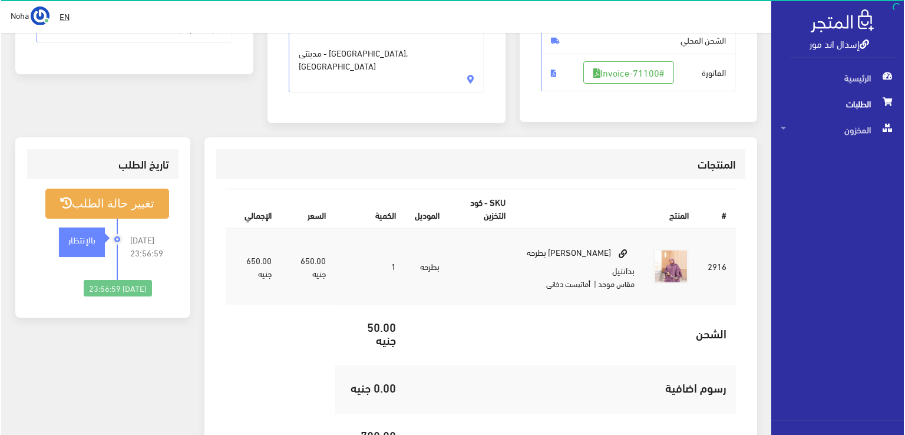
scroll to position [236, 0]
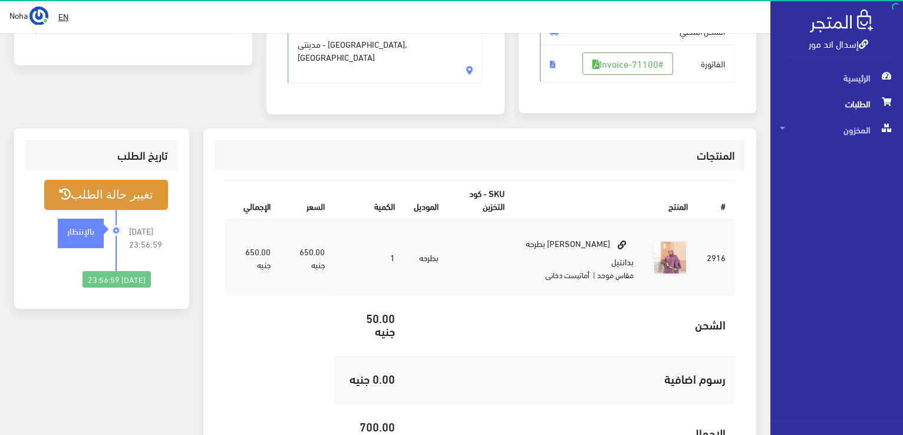
click at [130, 187] on button "تغيير حالة الطلب" at bounding box center [106, 195] width 124 height 30
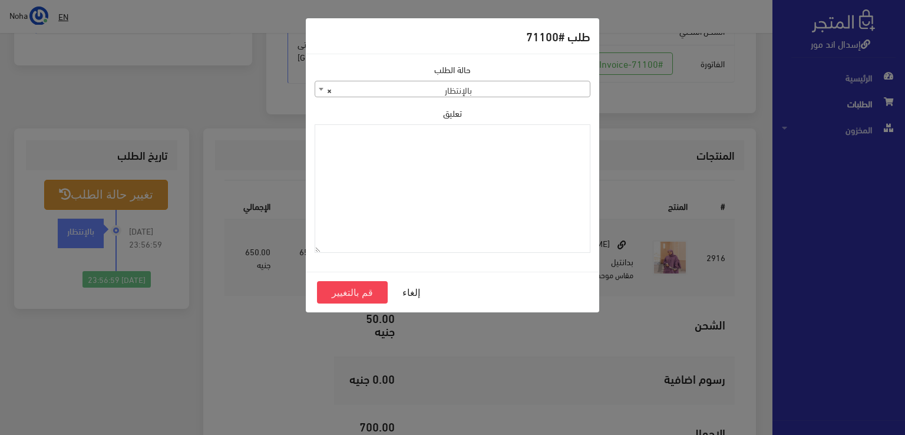
click at [319, 90] on span at bounding box center [321, 88] width 12 height 15
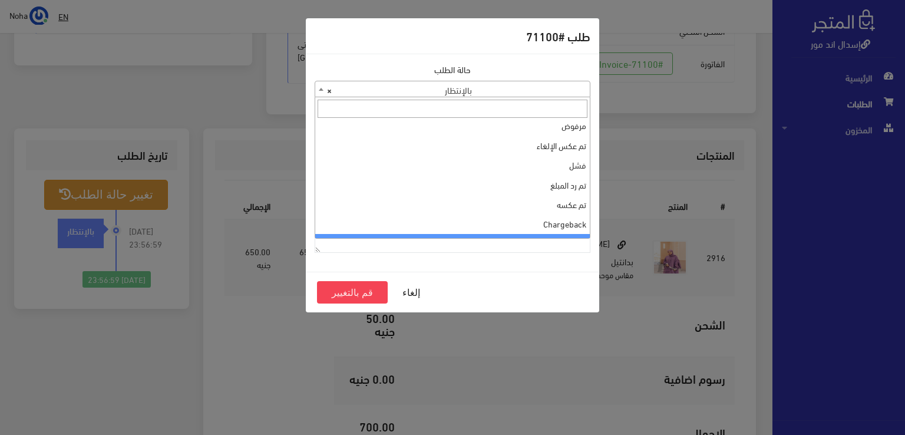
scroll to position [0, 0]
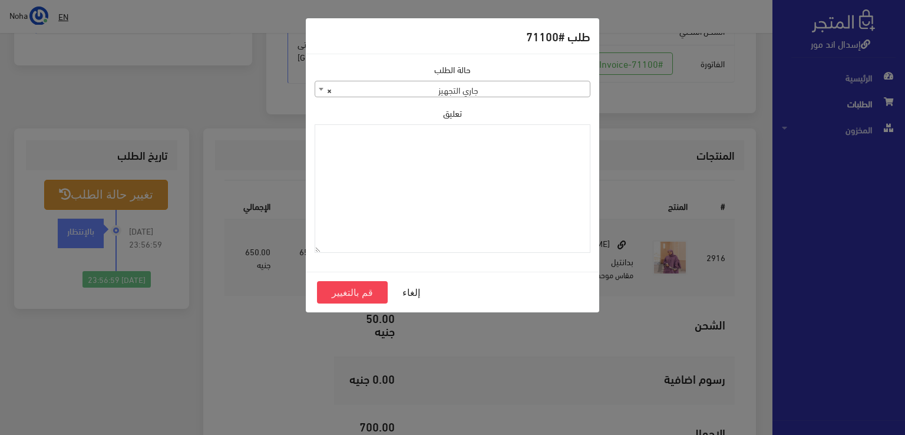
select select "1"
paste textarea "1131883"
type textarea "1131883"
click at [355, 291] on button "قم بالتغيير" at bounding box center [352, 292] width 71 height 22
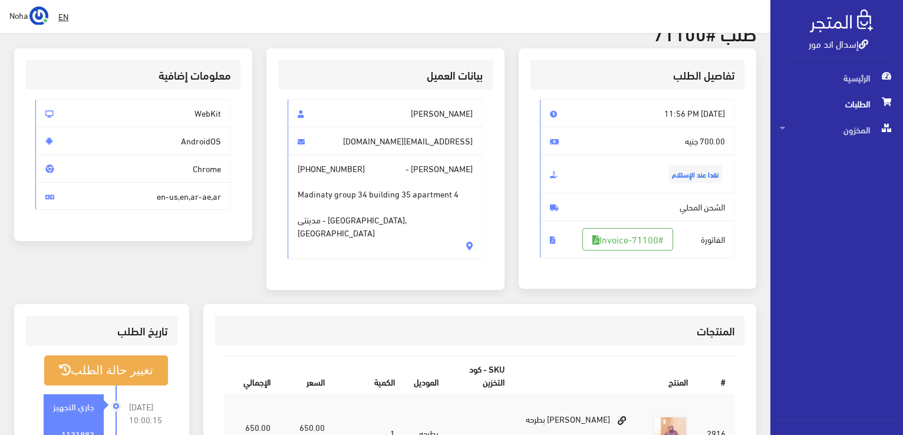
scroll to position [118, 0]
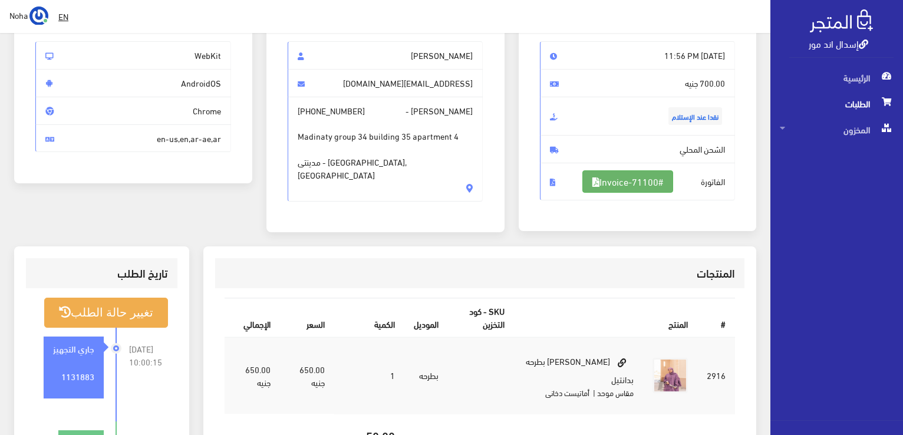
click at [658, 180] on link "#Invoice-71100" at bounding box center [627, 181] width 91 height 22
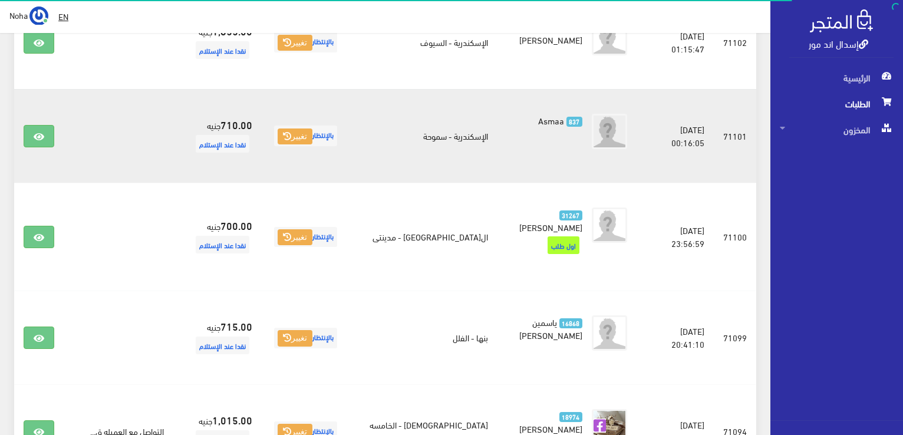
scroll to position [455, 0]
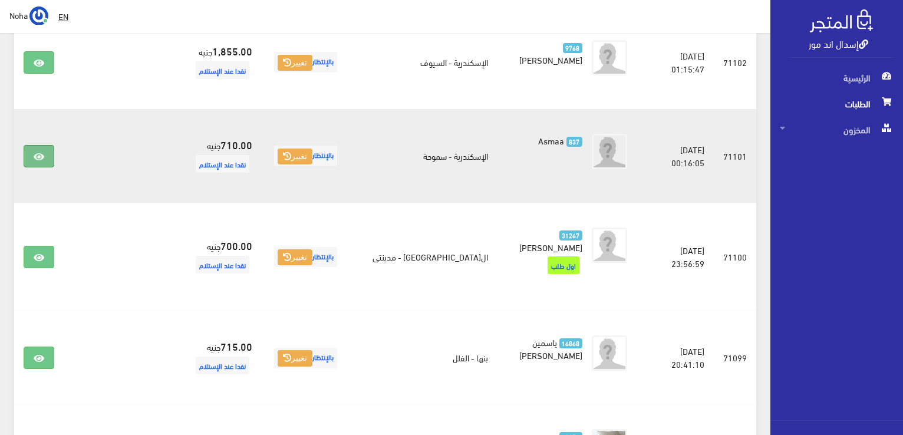
click at [42, 156] on icon at bounding box center [39, 156] width 11 height 9
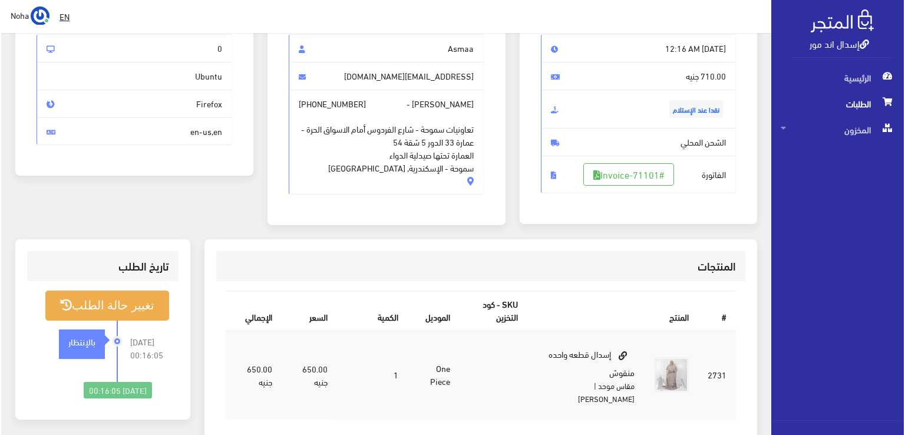
scroll to position [177, 0]
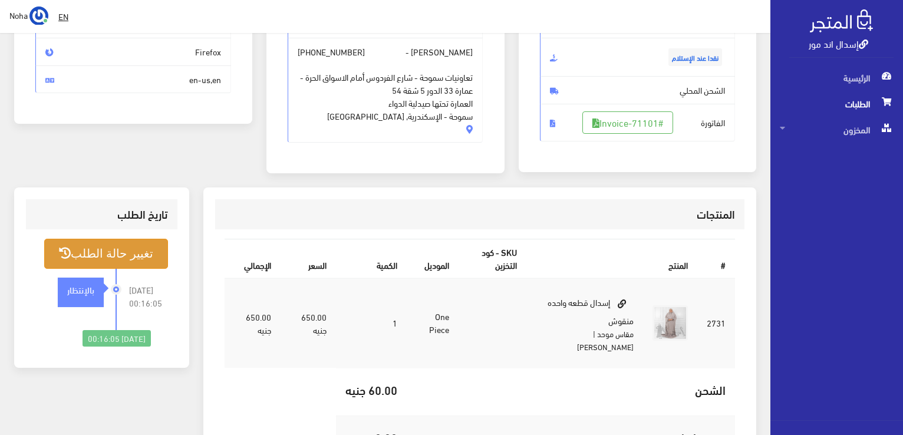
click at [138, 254] on button "تغيير حالة الطلب" at bounding box center [106, 254] width 124 height 30
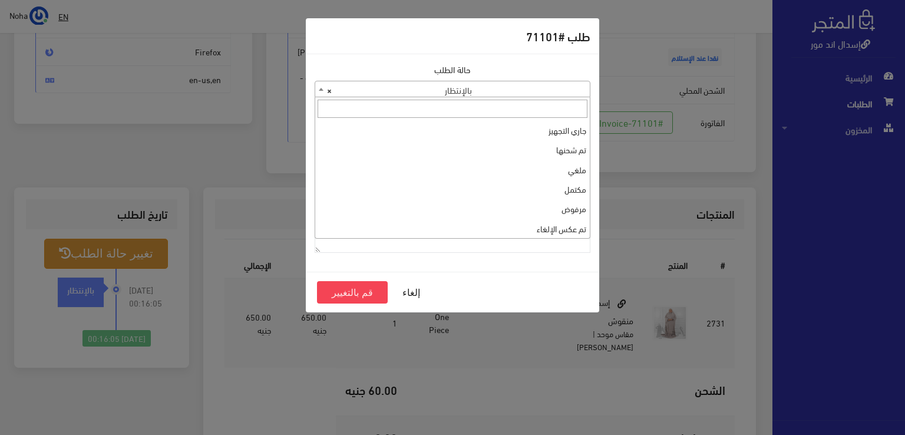
click at [319, 90] on b at bounding box center [321, 89] width 5 height 3
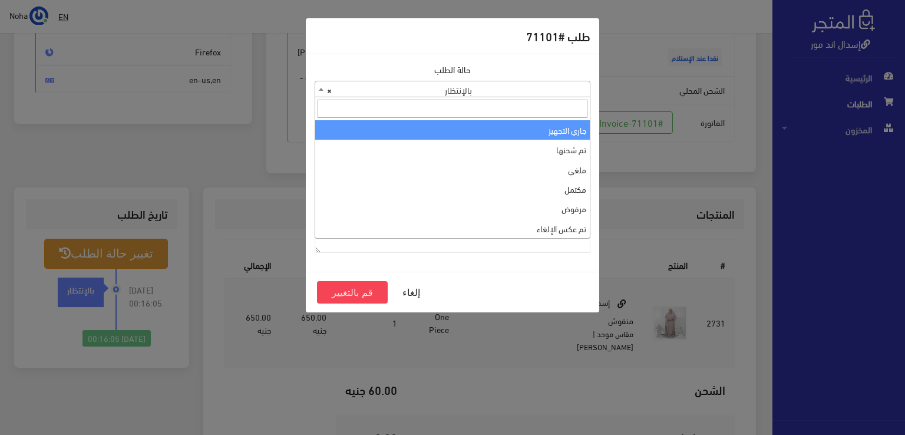
select select "1"
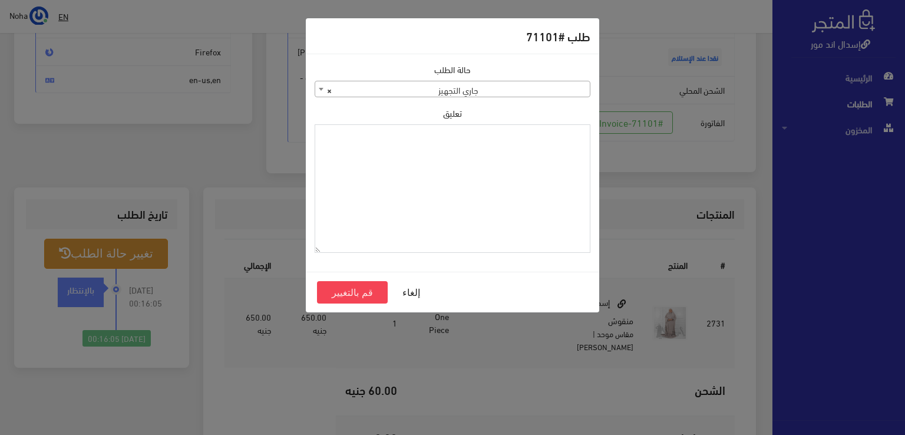
paste textarea "1131883"
type textarea "1131883"
click at [373, 294] on button "قم بالتغيير" at bounding box center [352, 292] width 71 height 22
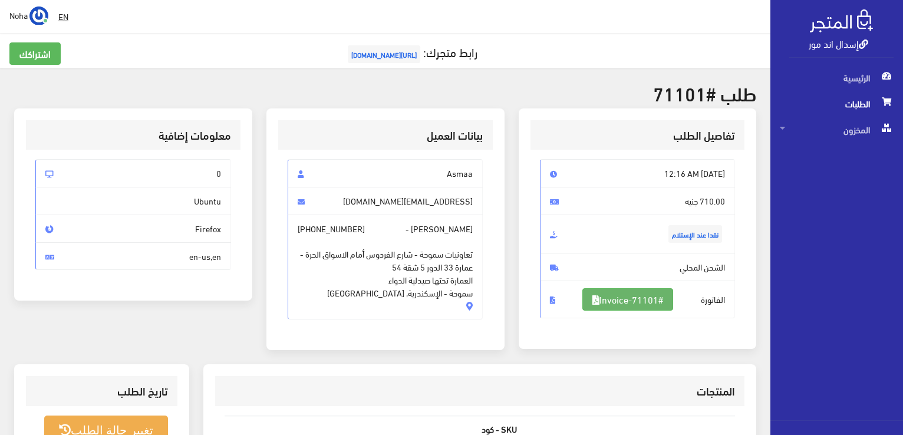
click at [623, 300] on link "#Invoice-71101" at bounding box center [627, 299] width 91 height 22
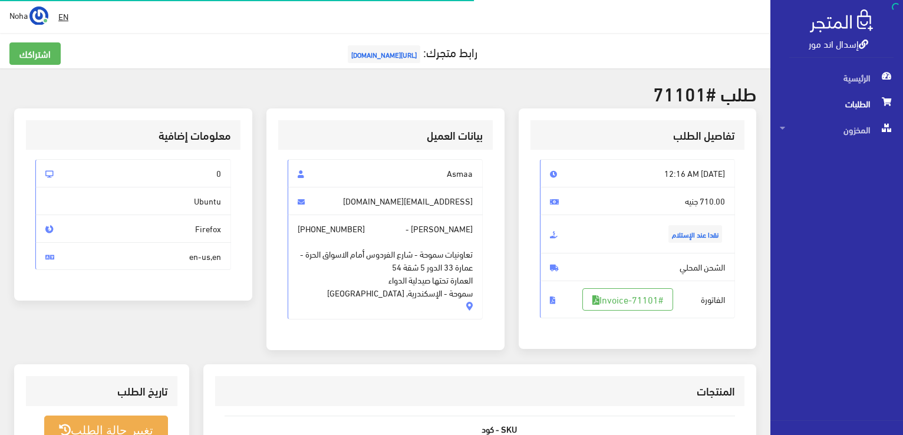
scroll to position [169, 0]
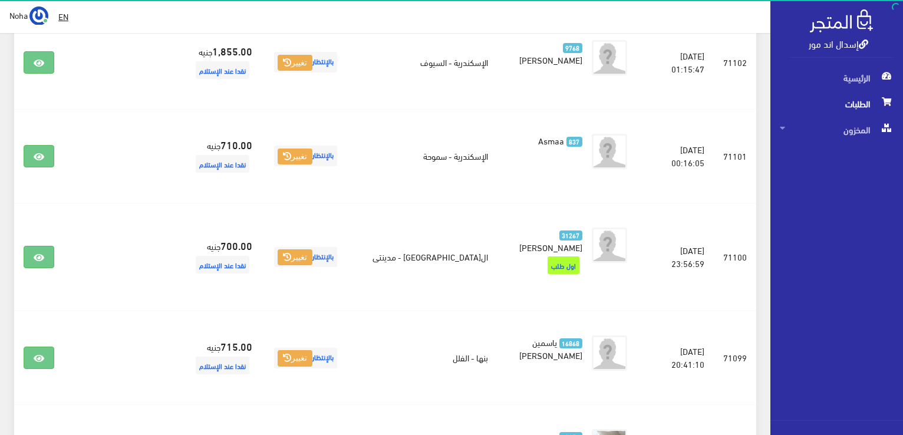
scroll to position [396, 0]
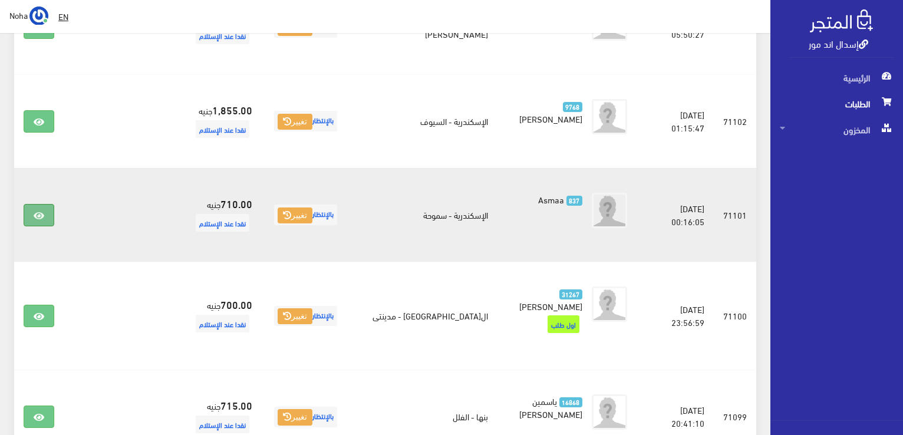
click at [35, 216] on icon at bounding box center [39, 215] width 11 height 9
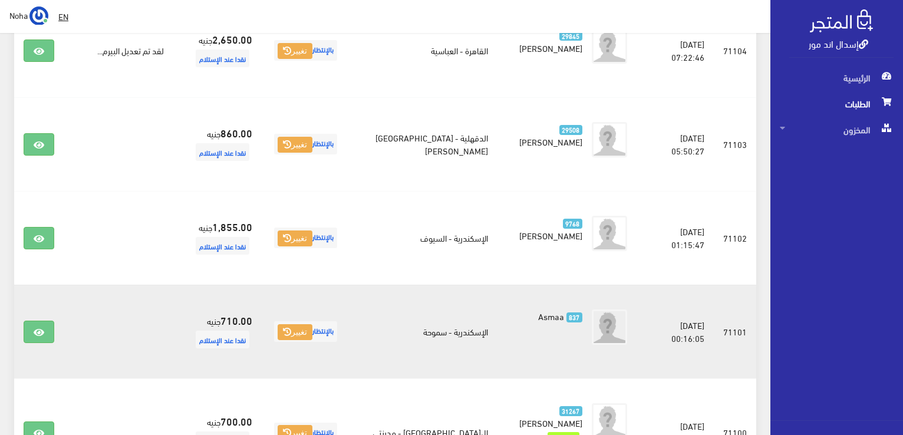
scroll to position [278, 0]
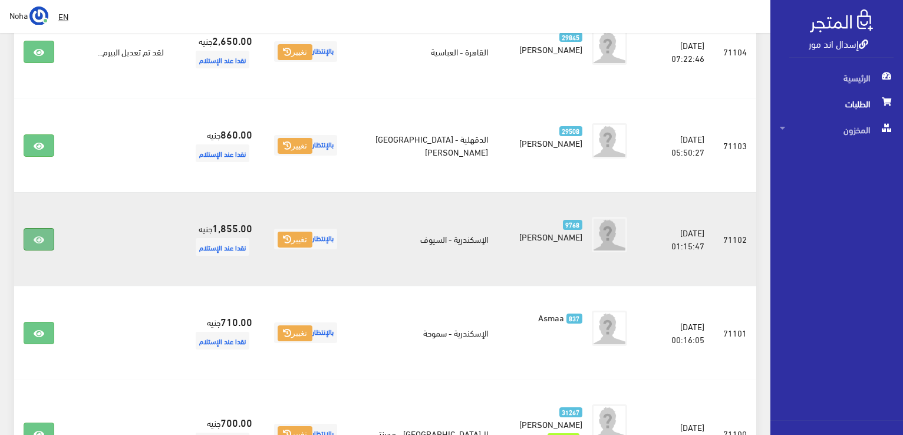
click at [35, 236] on icon at bounding box center [39, 239] width 11 height 9
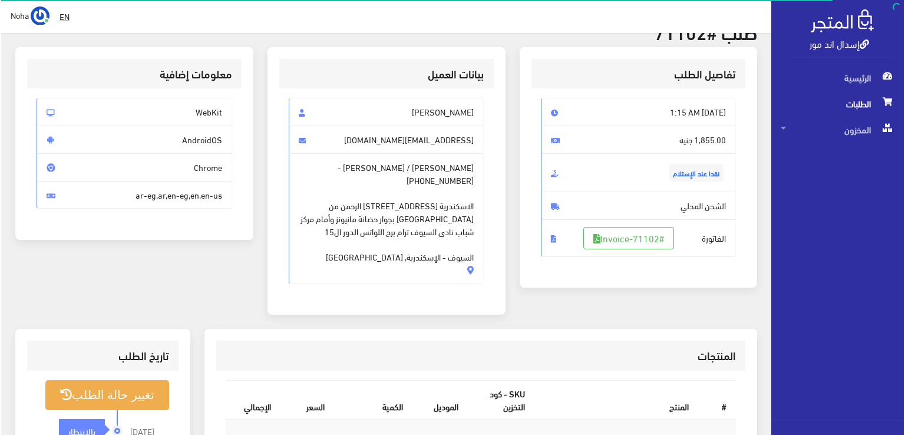
scroll to position [236, 0]
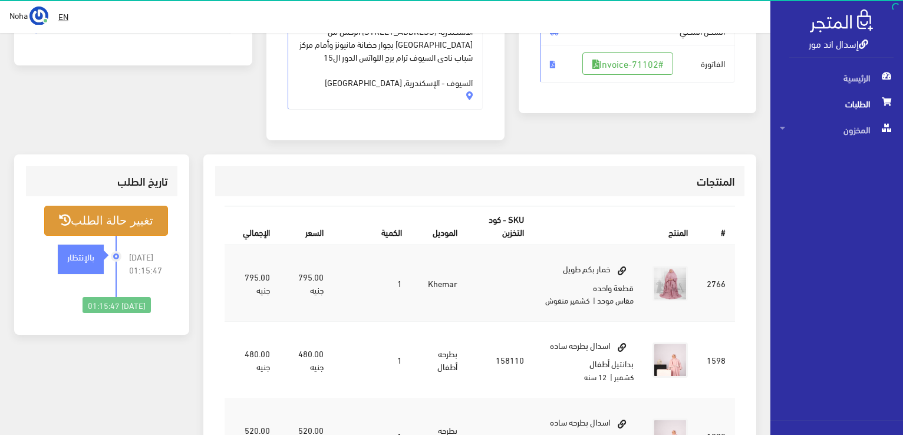
click at [146, 206] on button "تغيير حالة الطلب" at bounding box center [106, 221] width 124 height 30
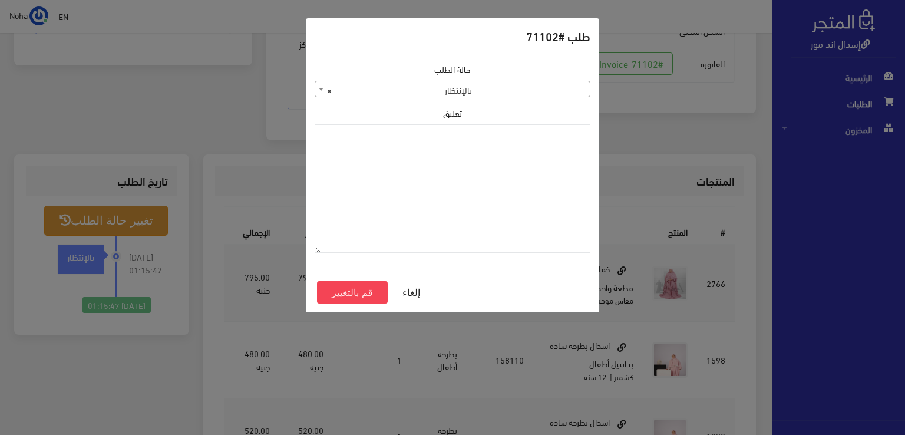
click at [322, 90] on span at bounding box center [321, 88] width 12 height 15
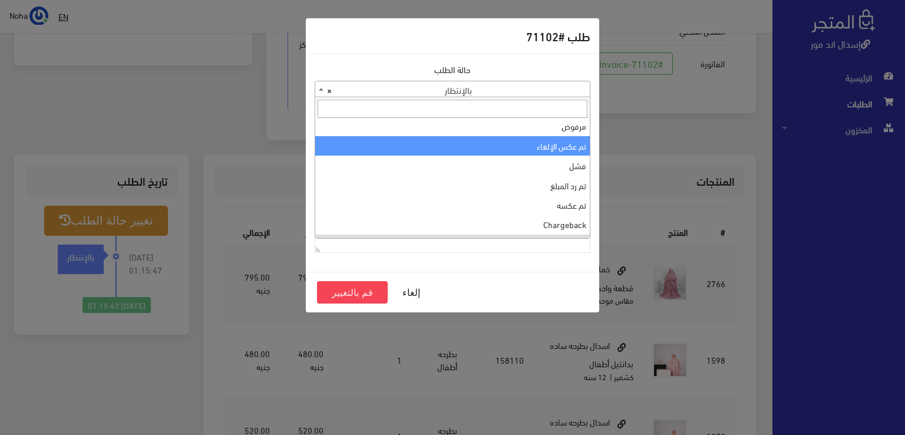
scroll to position [0, 0]
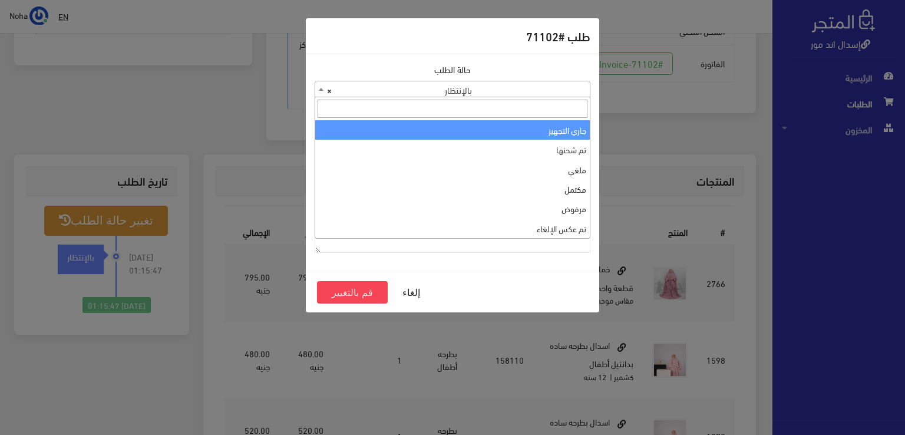
select select "1"
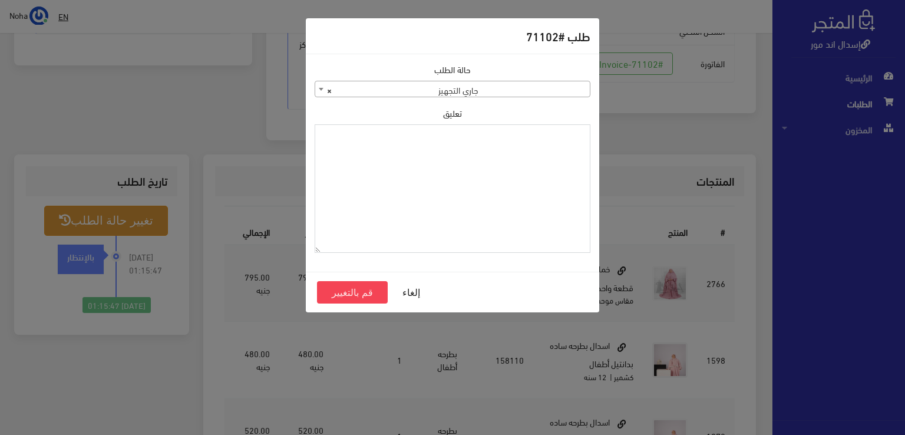
paste textarea "1131883"
type textarea "1131883"
click at [368, 291] on button "قم بالتغيير" at bounding box center [352, 292] width 71 height 22
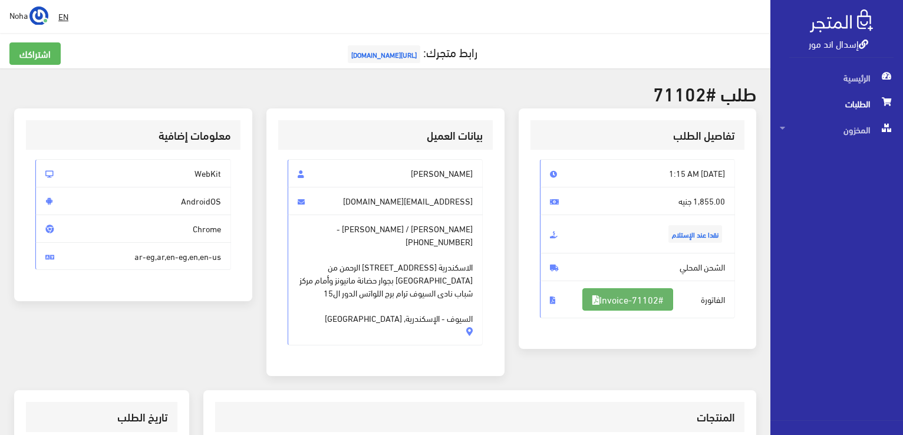
click at [657, 299] on link "#Invoice-71102" at bounding box center [627, 299] width 91 height 22
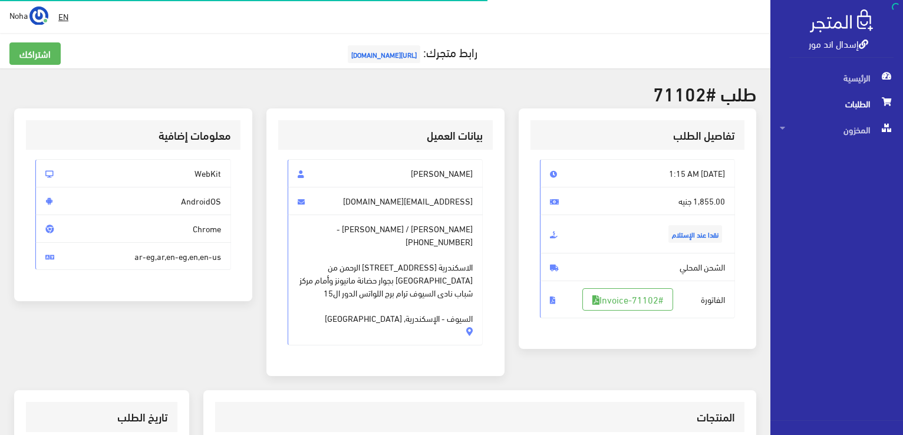
scroll to position [232, 0]
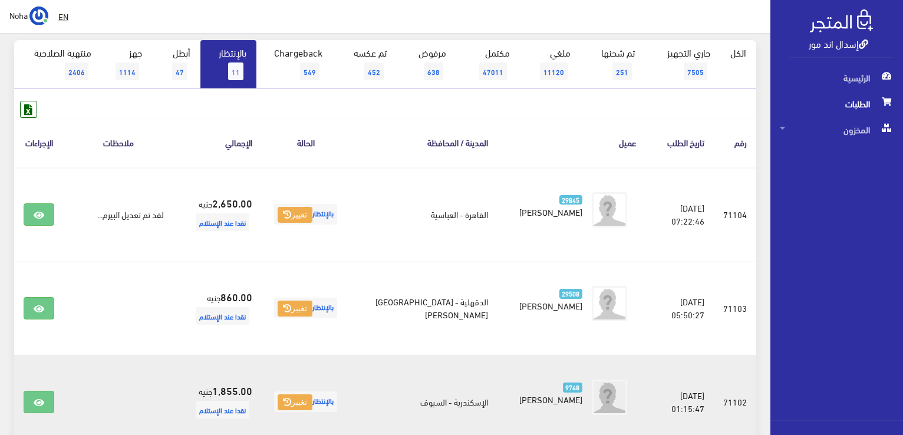
scroll to position [101, 0]
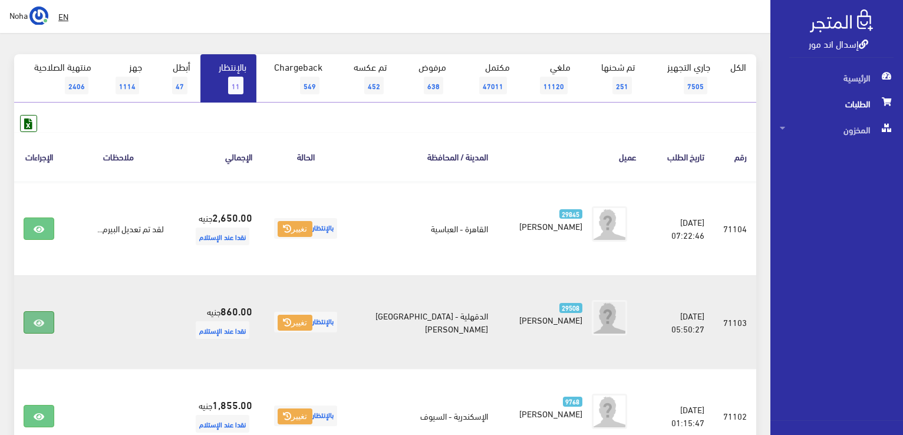
click at [38, 315] on link at bounding box center [39, 322] width 31 height 22
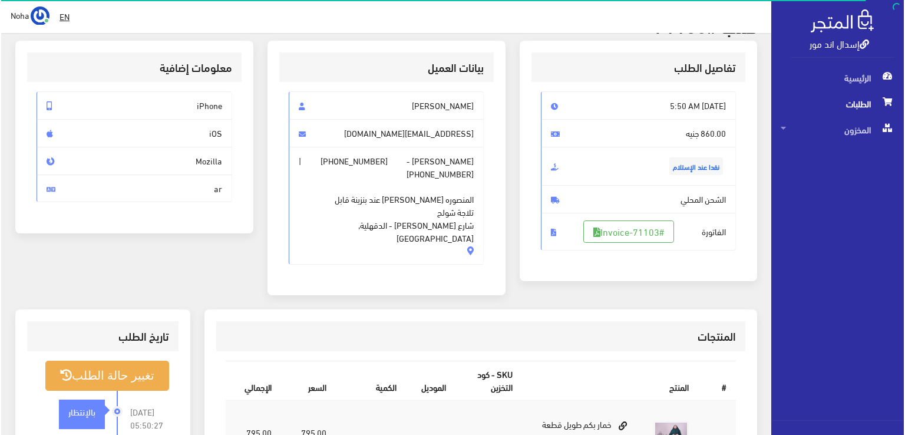
scroll to position [118, 0]
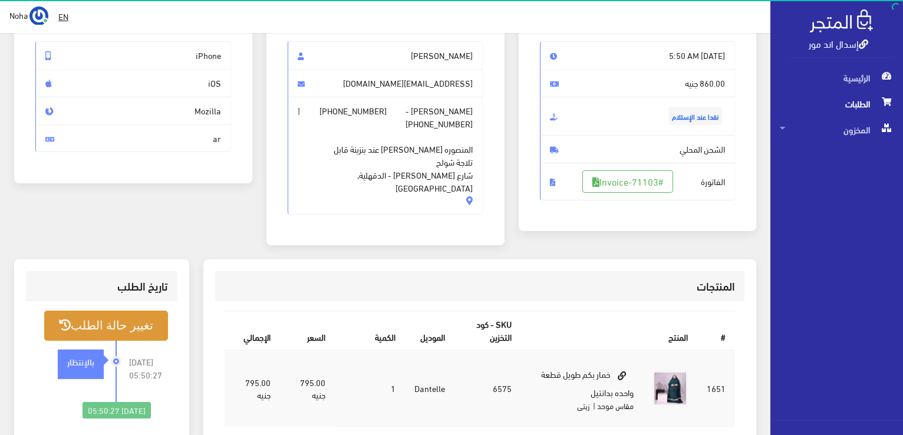
click at [151, 313] on button "تغيير حالة الطلب" at bounding box center [106, 326] width 124 height 30
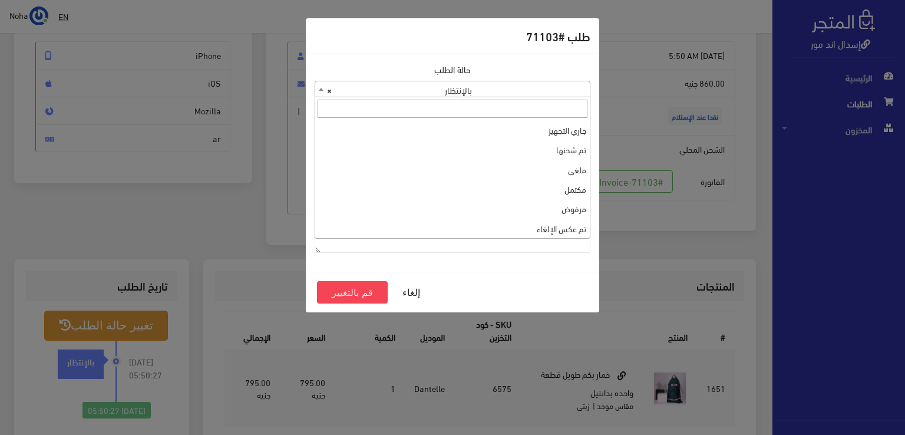
click at [318, 90] on span at bounding box center [321, 88] width 12 height 15
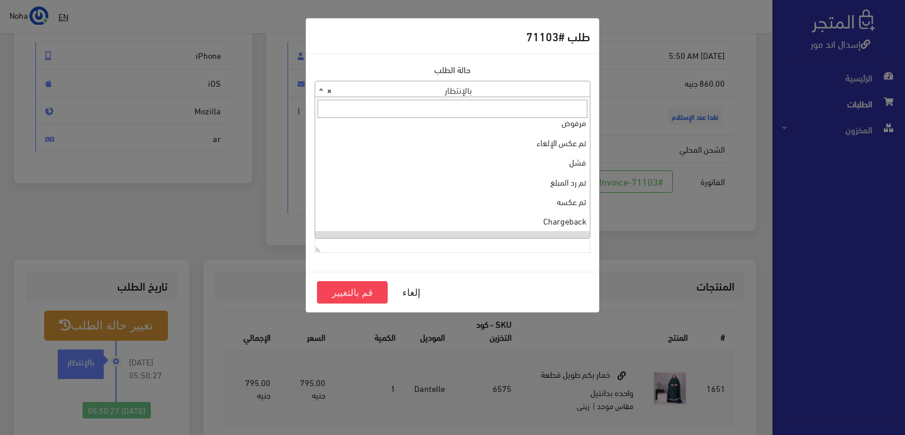
scroll to position [0, 0]
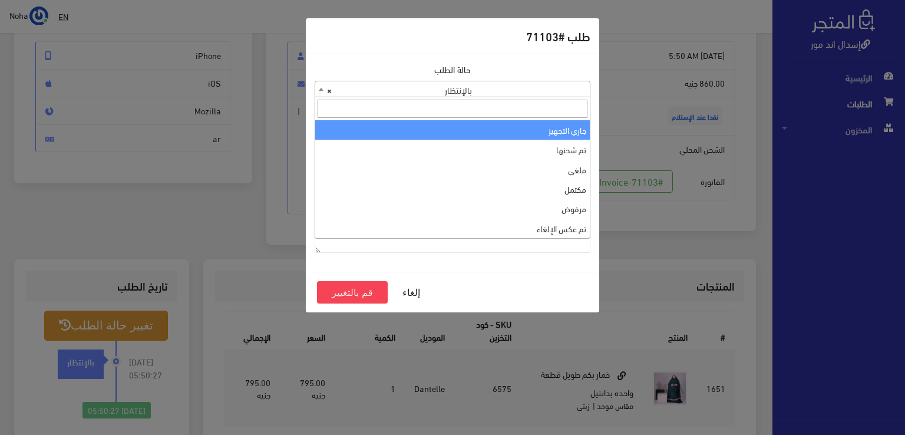
select select "1"
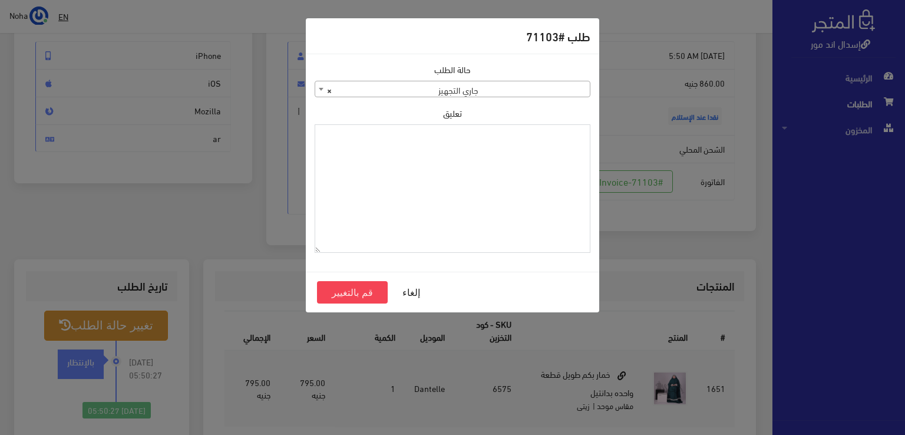
paste textarea "1131883"
type textarea "1131883"
click at [361, 288] on button "قم بالتغيير" at bounding box center [352, 292] width 71 height 22
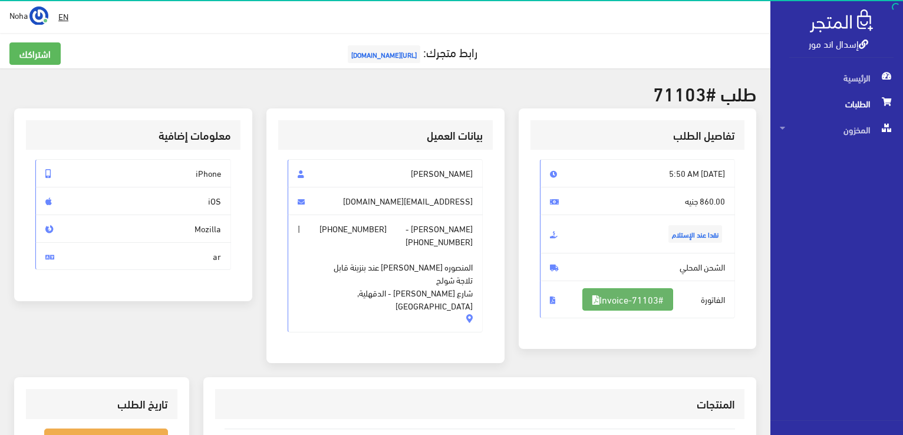
click at [658, 300] on link "#Invoice-71103" at bounding box center [627, 299] width 91 height 22
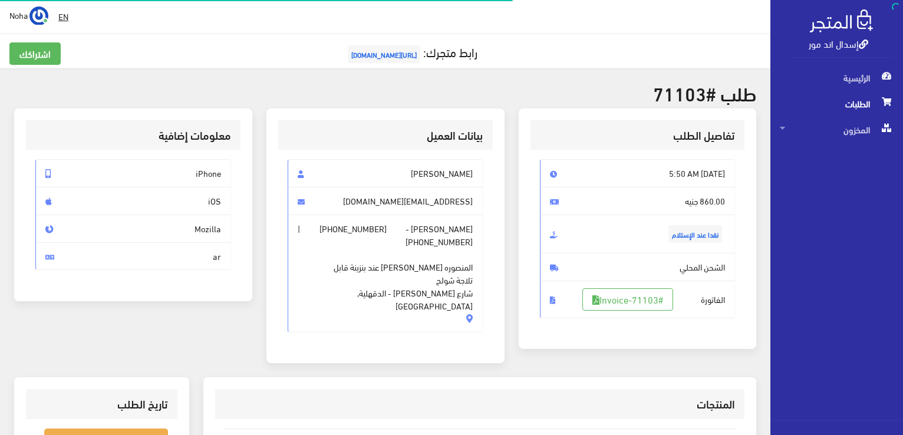
scroll to position [118, 0]
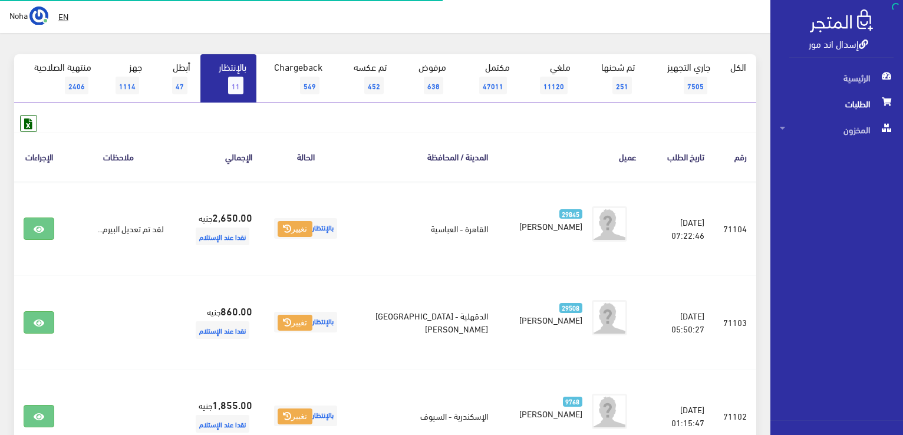
scroll to position [101, 0]
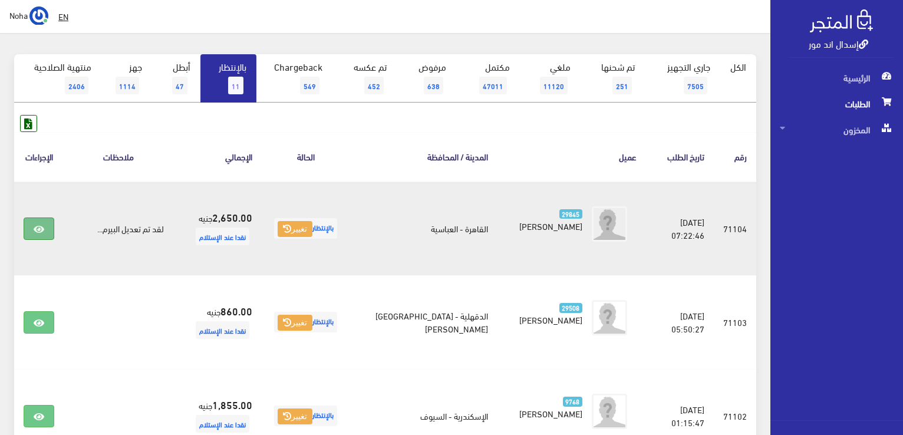
click at [40, 227] on icon at bounding box center [39, 229] width 11 height 9
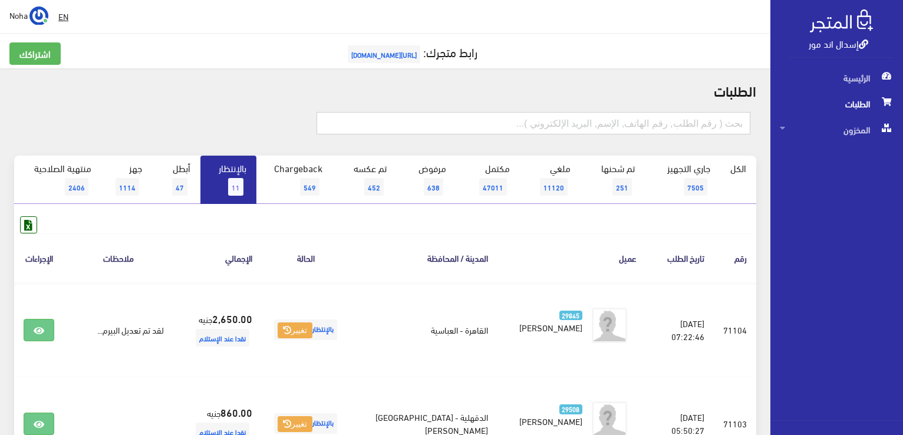
click at [595, 120] on input "text" at bounding box center [534, 123] width 434 height 22
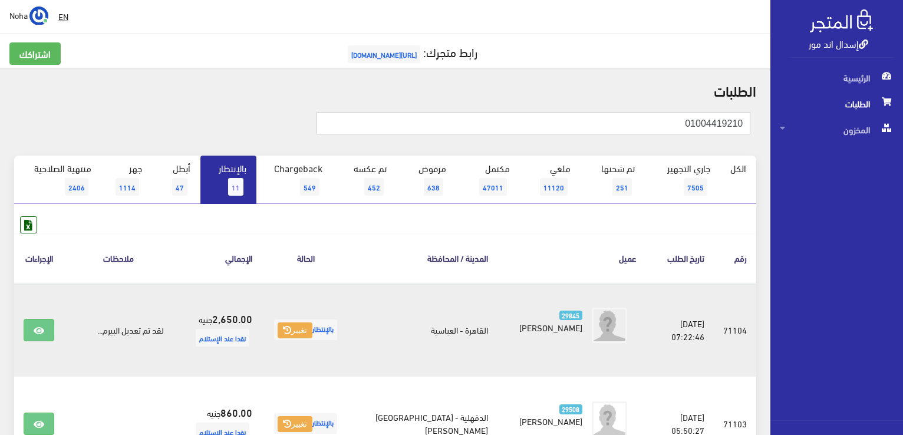
type input "01004419210"
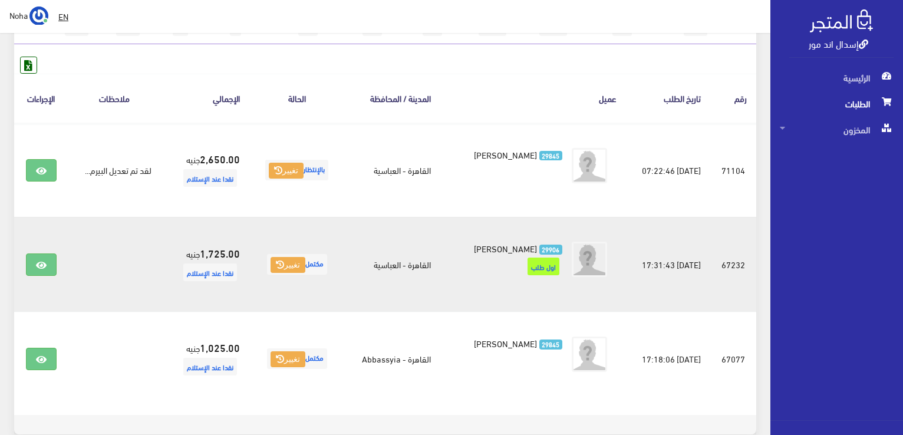
scroll to position [177, 0]
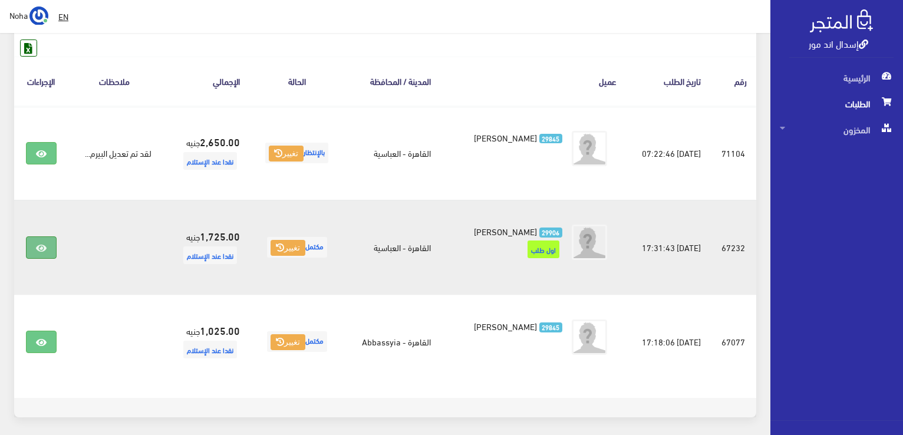
click at [39, 245] on icon at bounding box center [41, 247] width 11 height 9
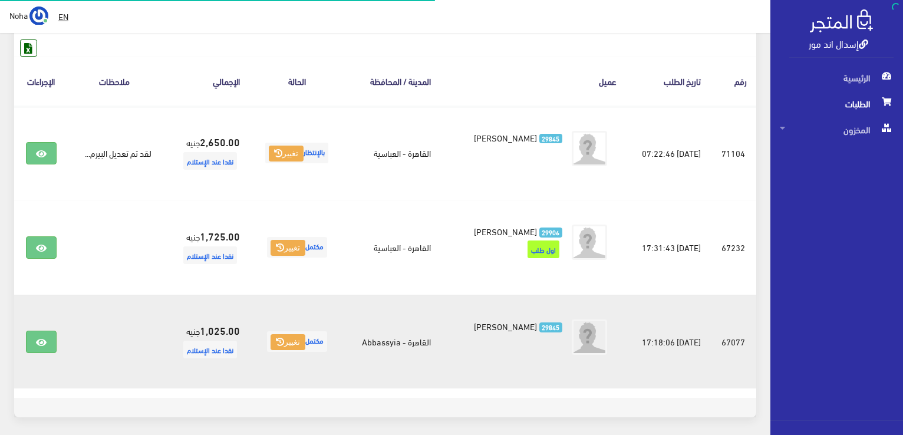
scroll to position [177, 0]
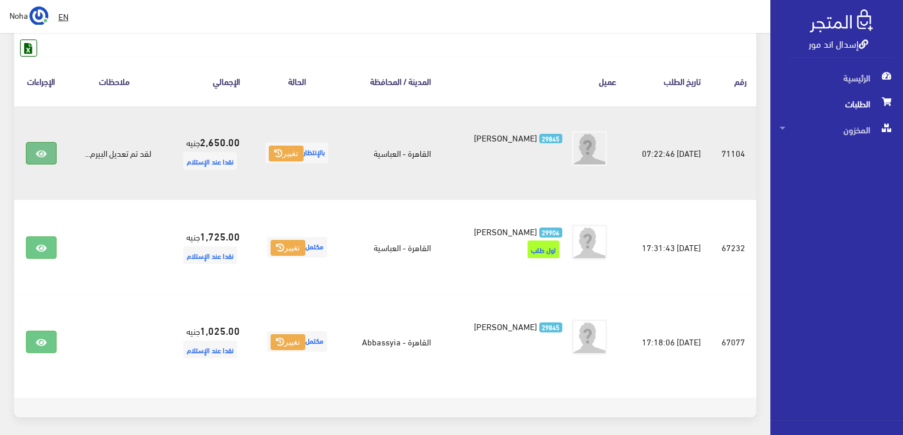
click at [33, 151] on link at bounding box center [41, 153] width 31 height 22
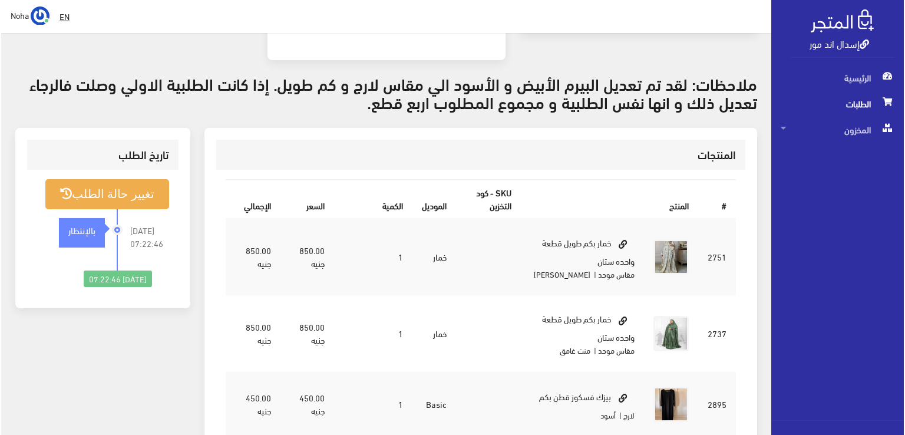
scroll to position [295, 0]
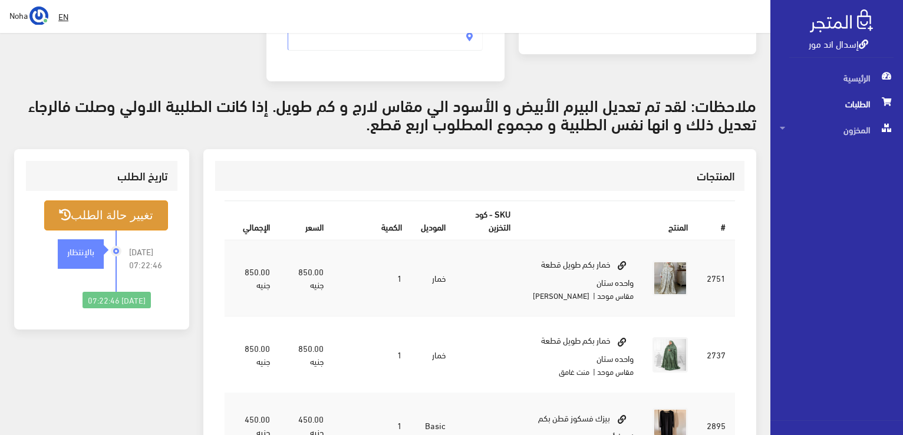
click at [124, 200] on button "تغيير حالة الطلب" at bounding box center [106, 215] width 124 height 30
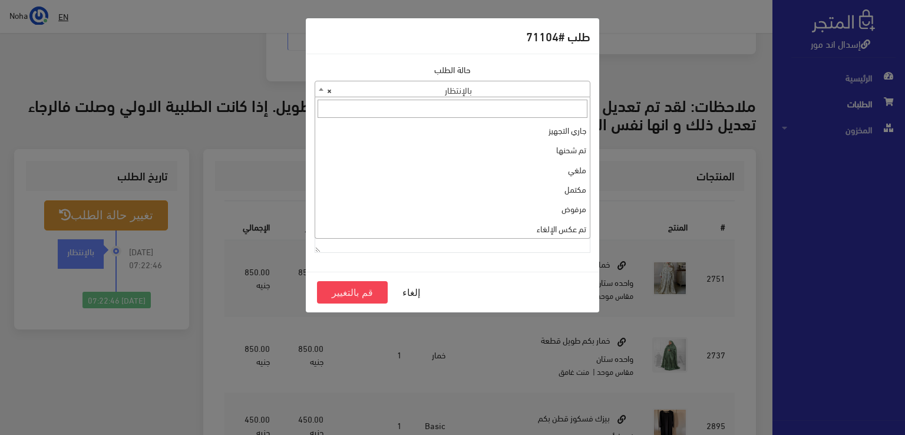
click at [319, 88] on b at bounding box center [321, 89] width 5 height 3
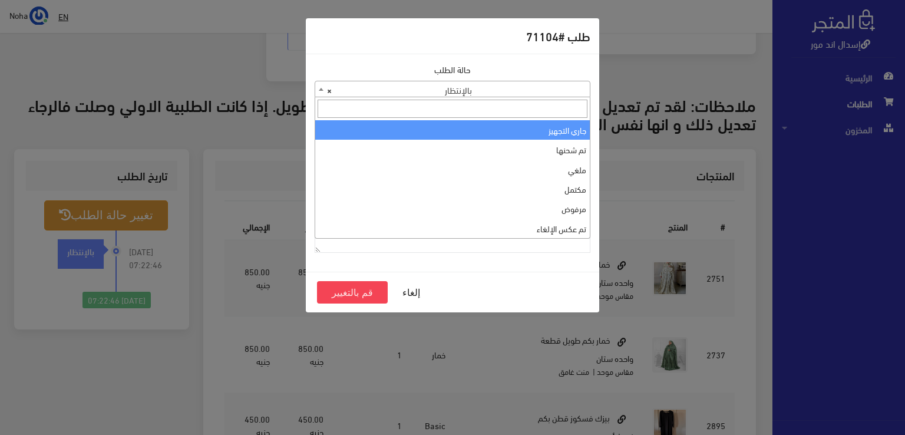
select select "1"
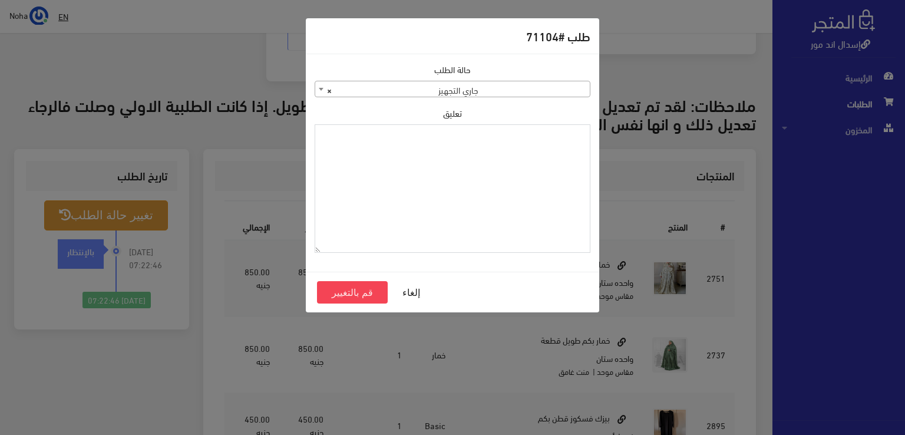
paste textarea "1131883"
type textarea "1131883"
click at [337, 295] on button "قم بالتغيير" at bounding box center [352, 292] width 71 height 22
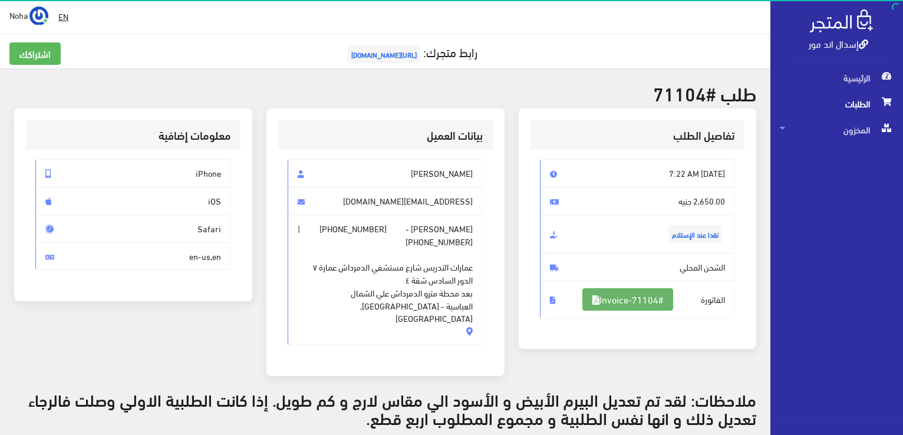
click at [626, 297] on link "#Invoice-71104" at bounding box center [627, 299] width 91 height 22
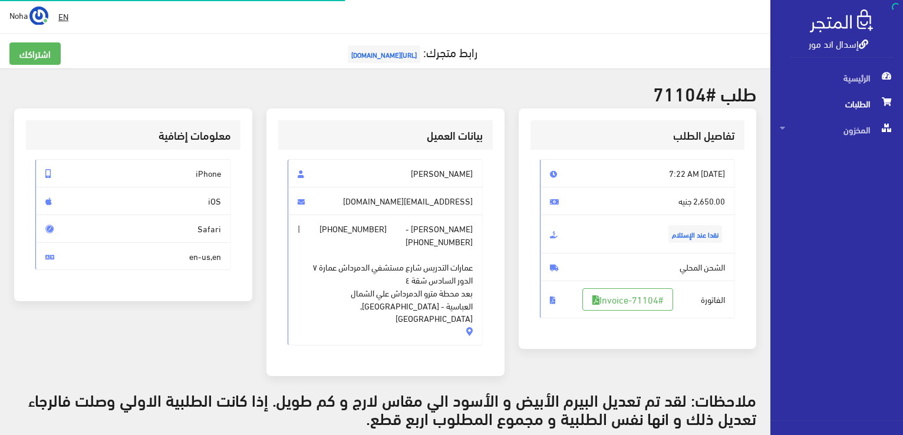
scroll to position [282, 0]
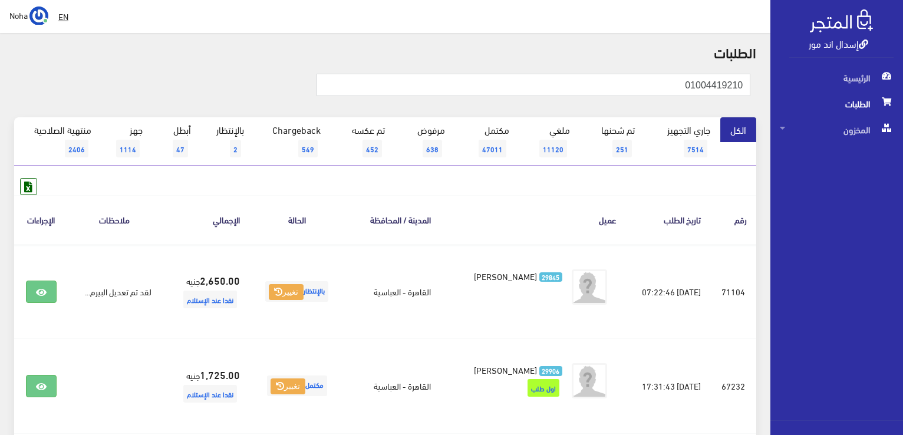
scroll to position [59, 0]
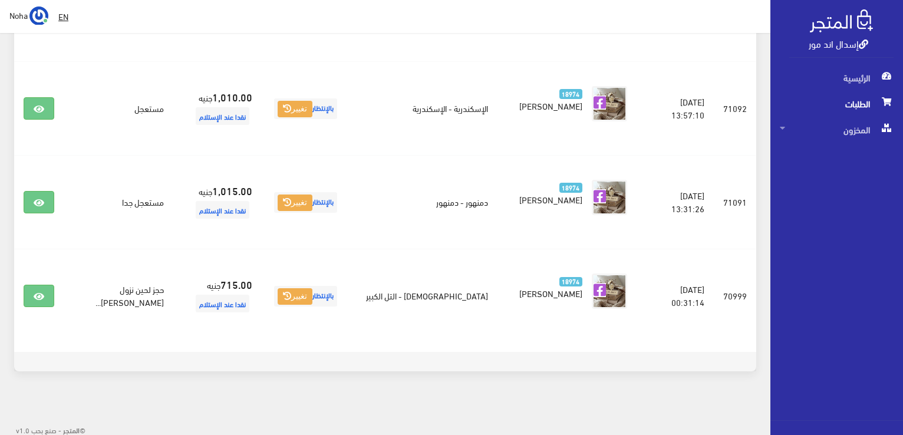
scroll to position [986, 0]
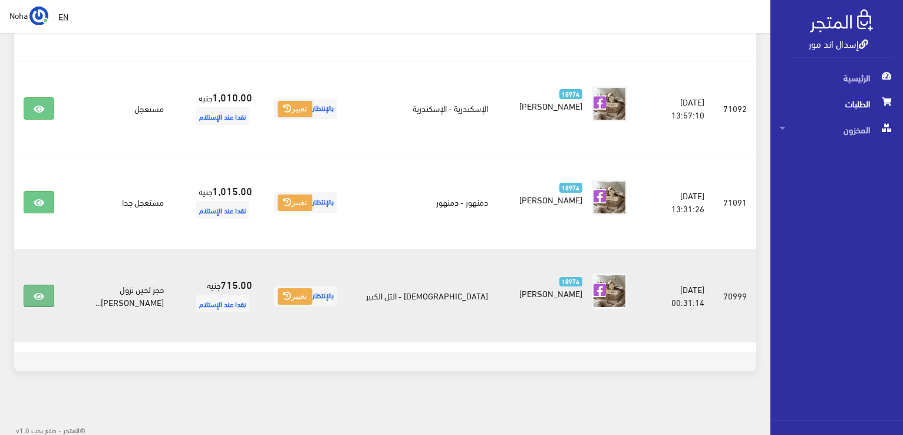
click at [35, 292] on icon at bounding box center [39, 296] width 11 height 9
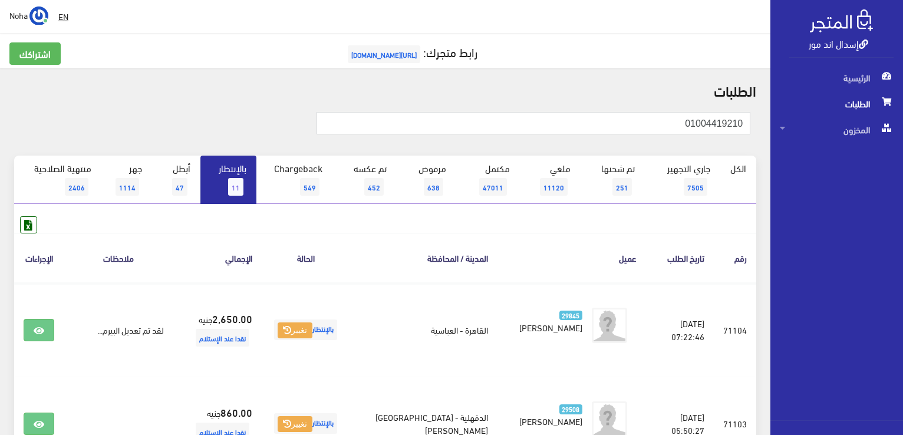
click at [236, 180] on span "11" at bounding box center [235, 187] width 15 height 18
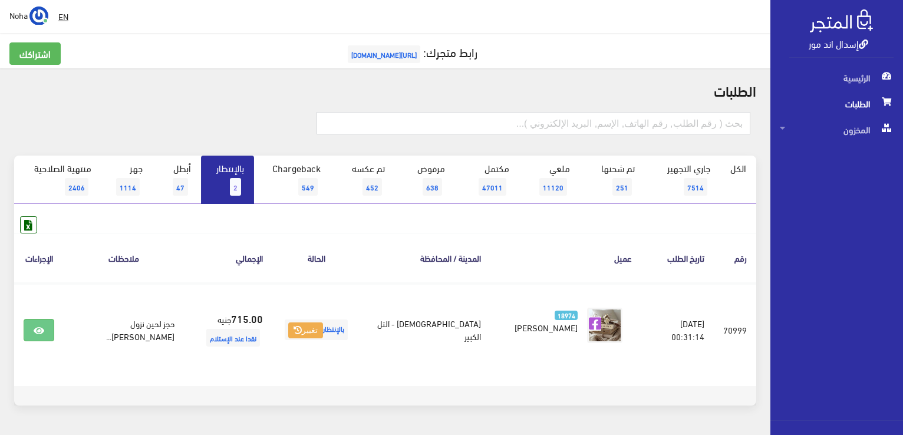
click at [232, 189] on span "2" at bounding box center [235, 187] width 11 height 18
